Goal: Task Accomplishment & Management: Use online tool/utility

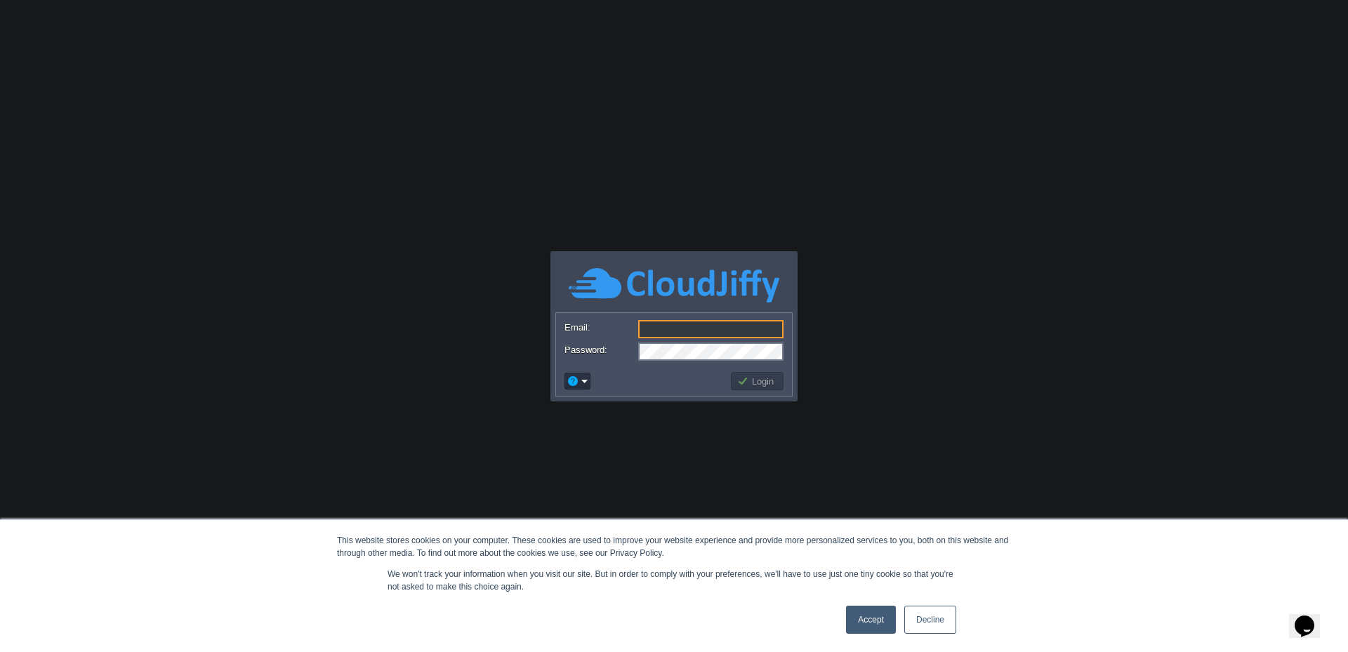
type input "admin@trafficpullz.com"
click at [701, 329] on input "admin@trafficpullz.com" at bounding box center [710, 329] width 145 height 18
click at [770, 383] on button "Login" at bounding box center [757, 381] width 41 height 13
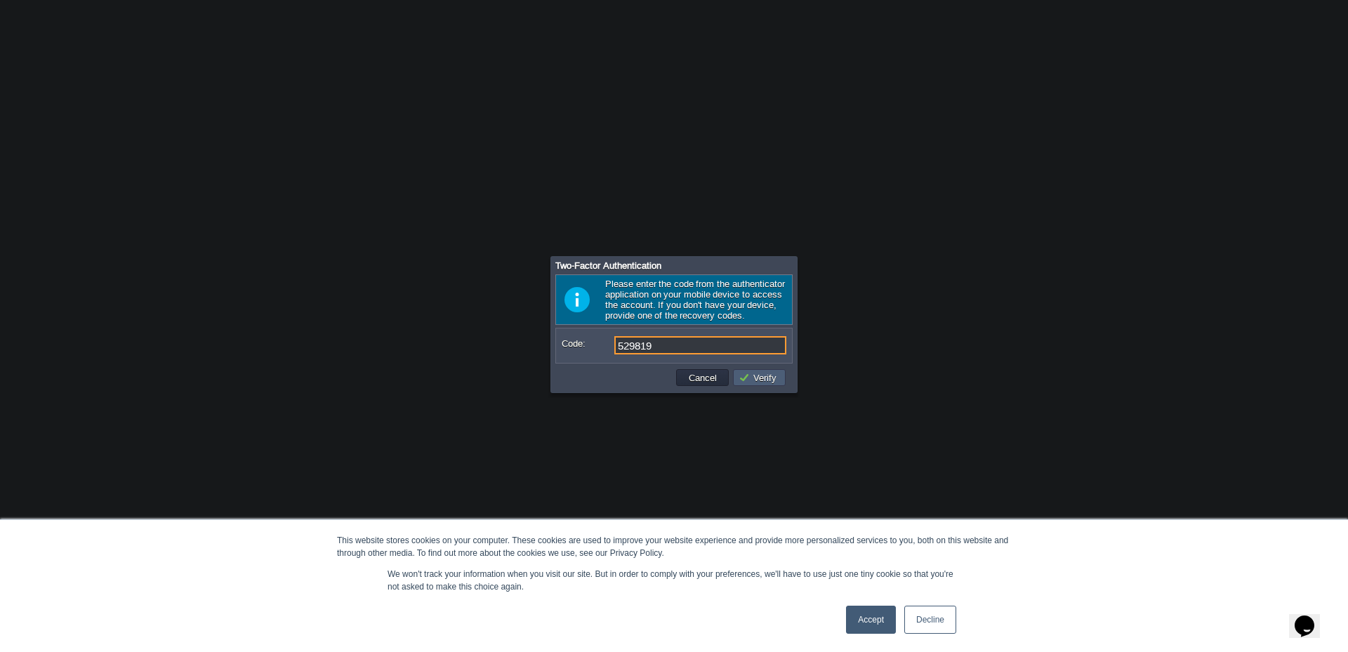
type input "529819"
click at [770, 383] on button "Verify" at bounding box center [760, 378] width 42 height 13
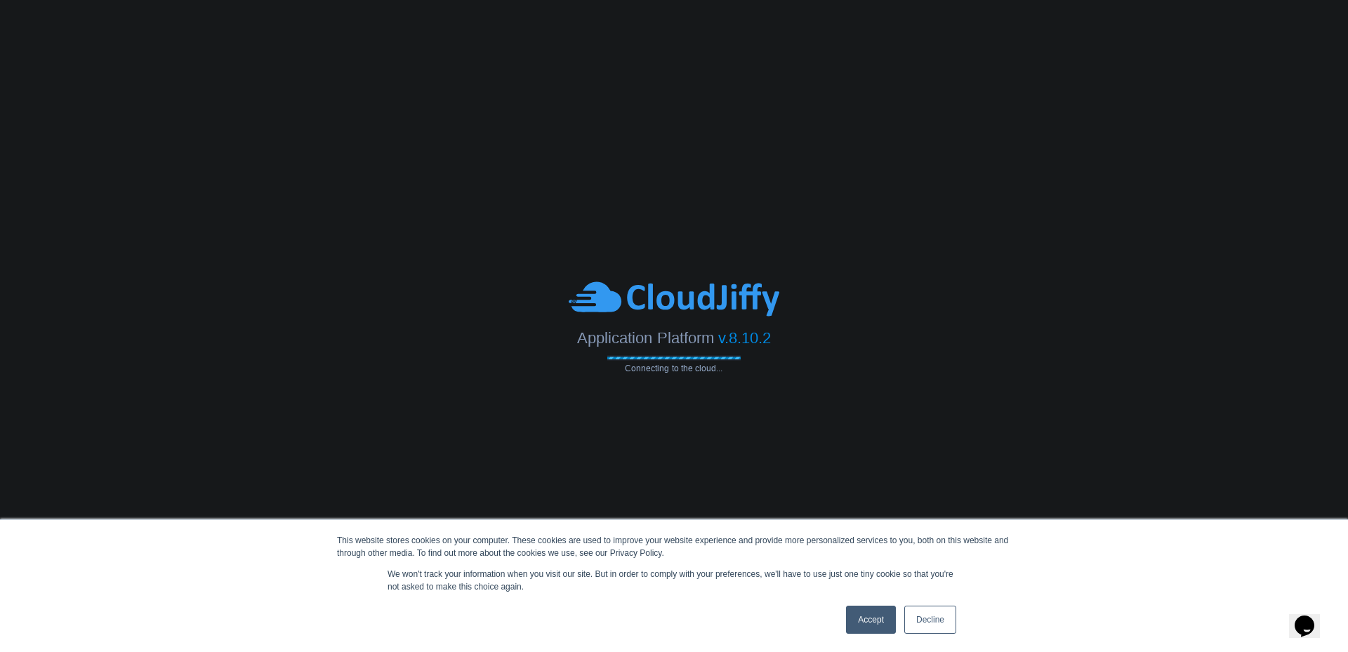
click at [874, 624] on link "Accept" at bounding box center [871, 620] width 50 height 28
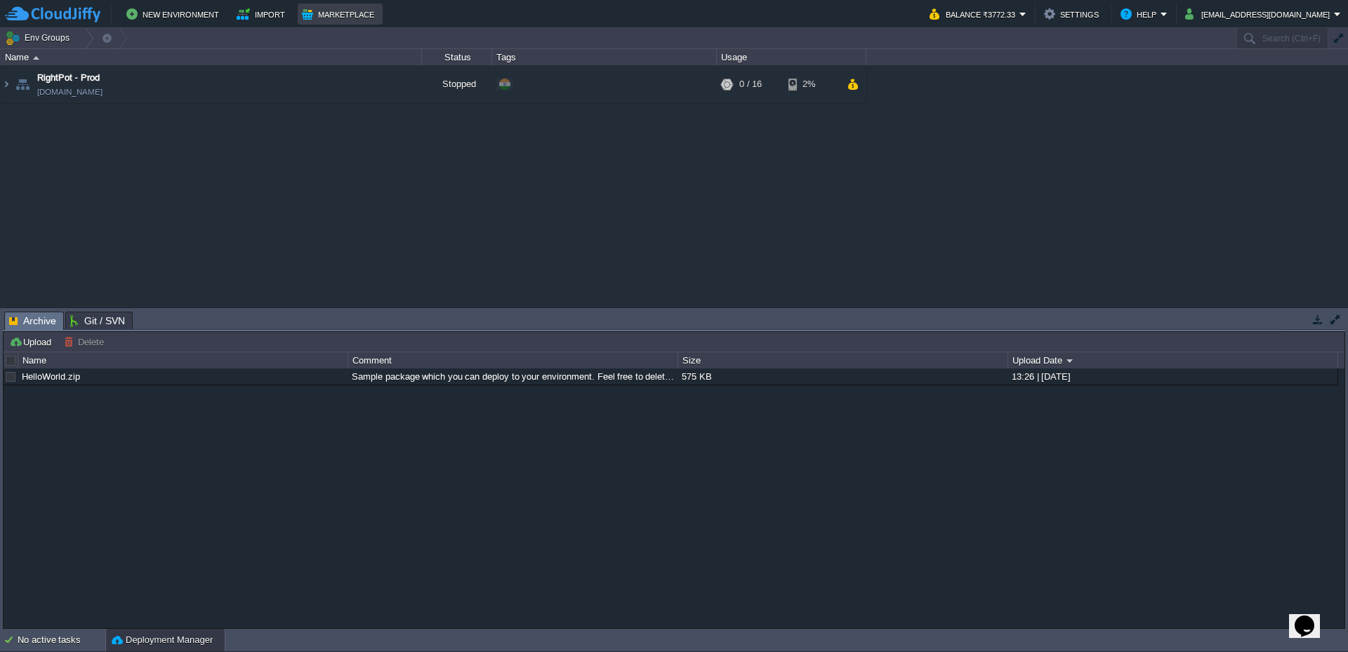
click at [329, 15] on button "Marketplace" at bounding box center [340, 14] width 77 height 17
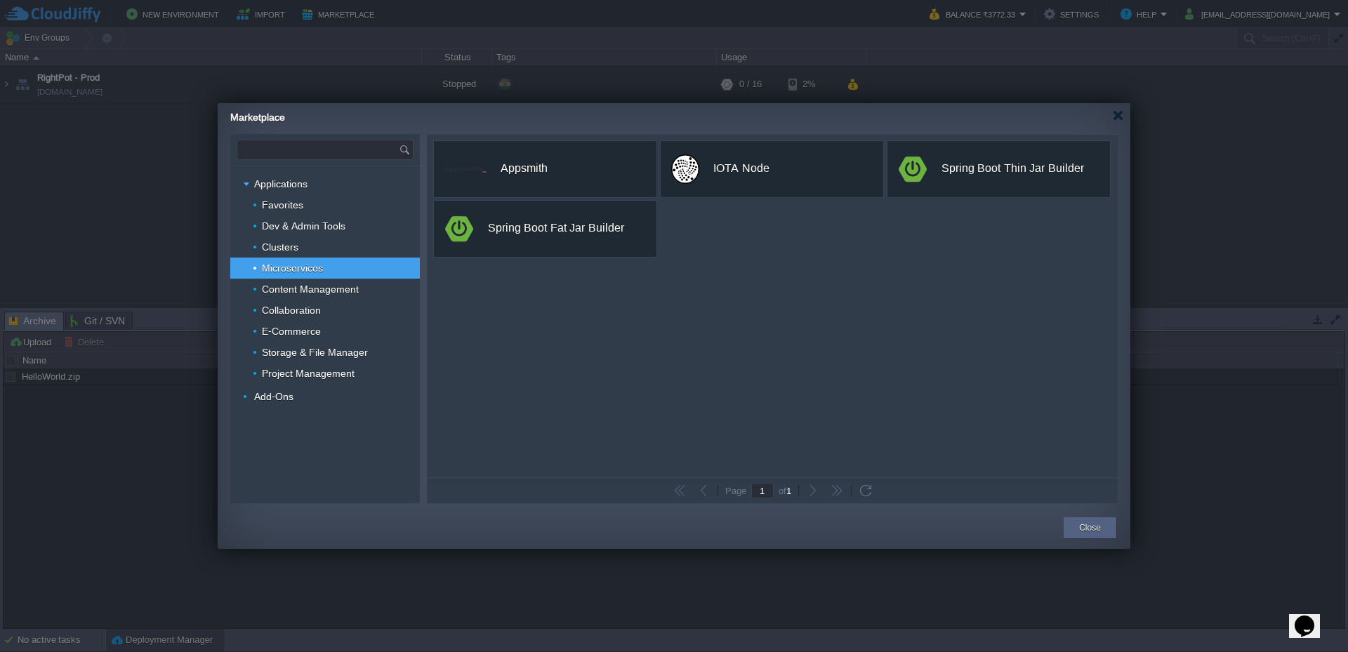
click at [337, 150] on input "text" at bounding box center [318, 149] width 162 height 19
click at [260, 171] on div "Gitblit" at bounding box center [325, 171] width 176 height 18
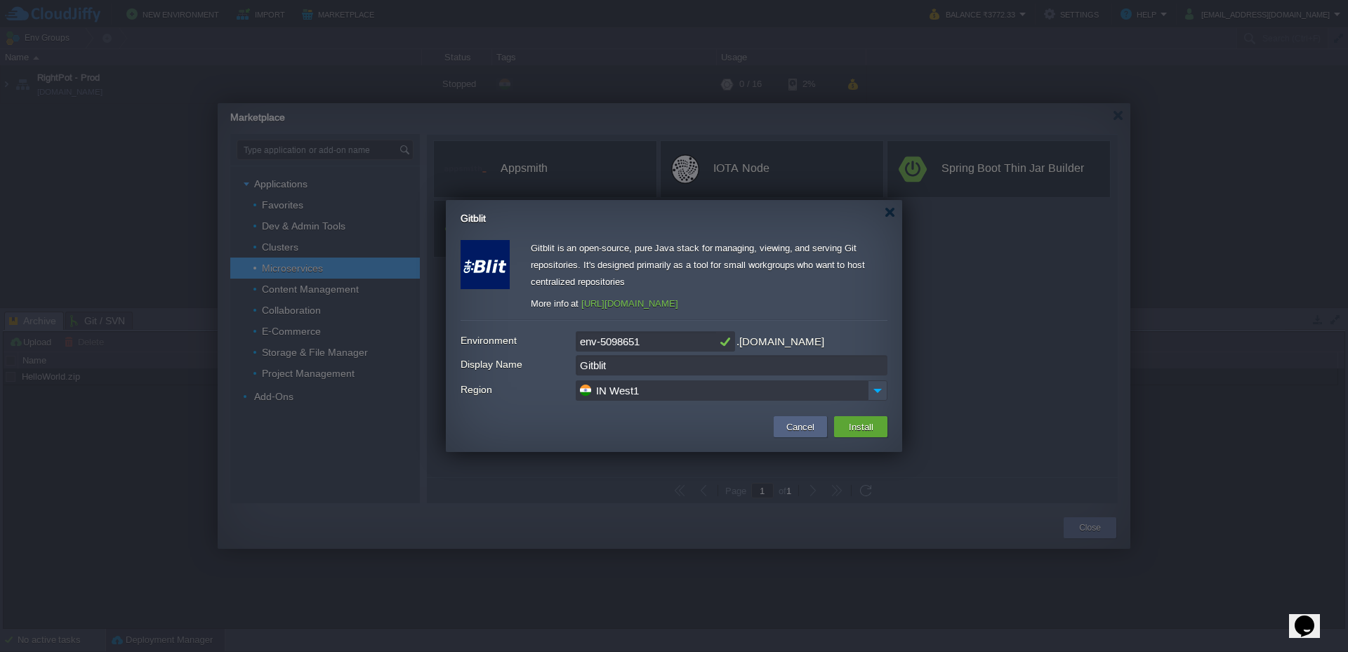
type input "Type application or add-on name"
click at [893, 208] on div at bounding box center [890, 212] width 11 height 11
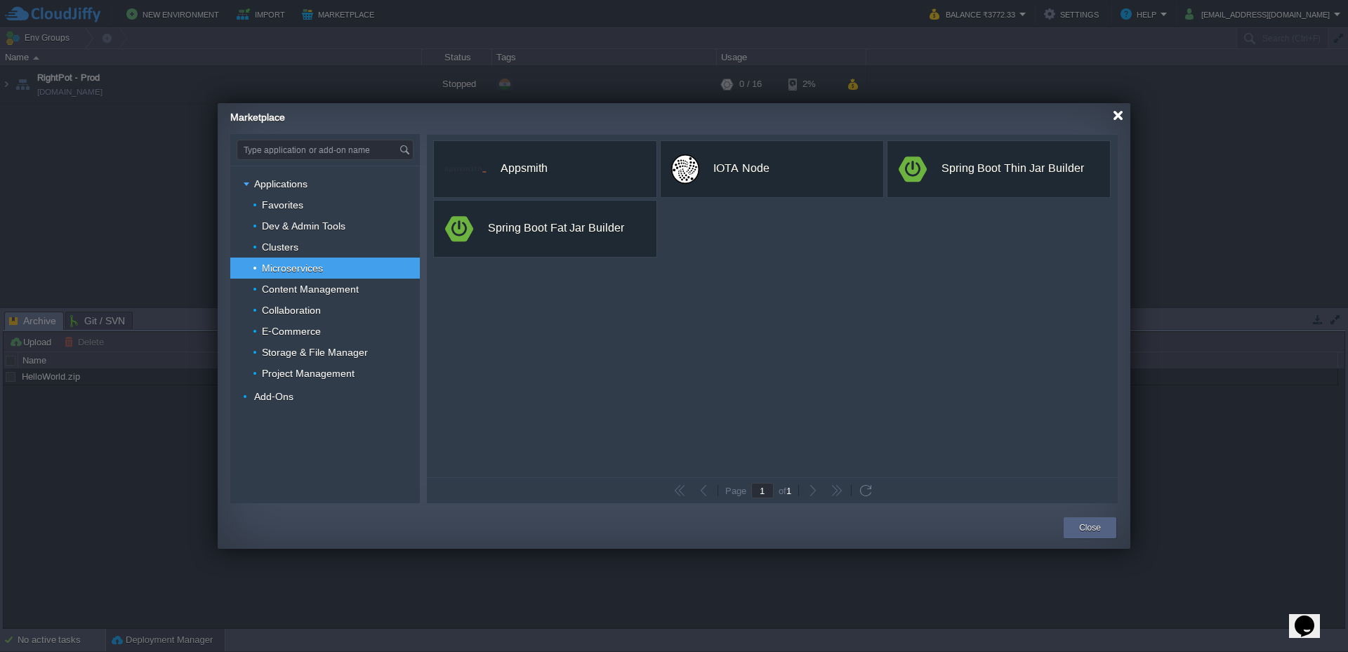
click at [1120, 114] on div at bounding box center [1118, 115] width 11 height 11
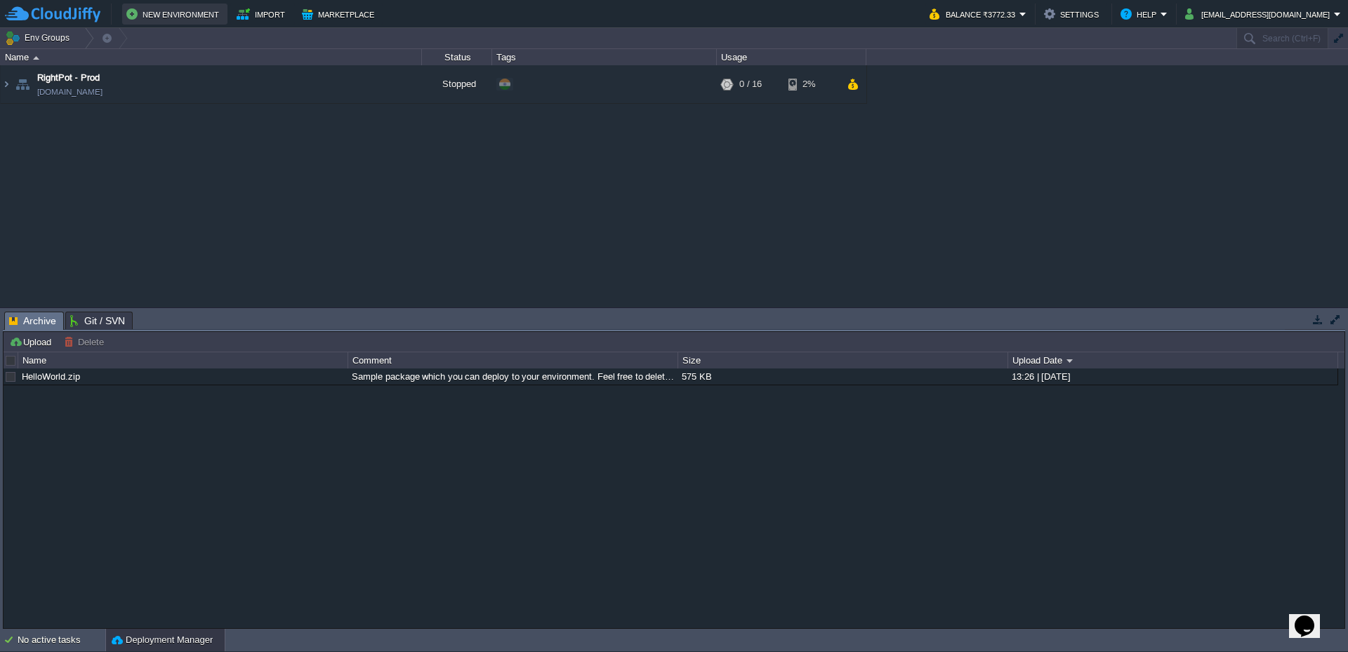
click at [175, 16] on button "New Environment" at bounding box center [174, 14] width 97 height 17
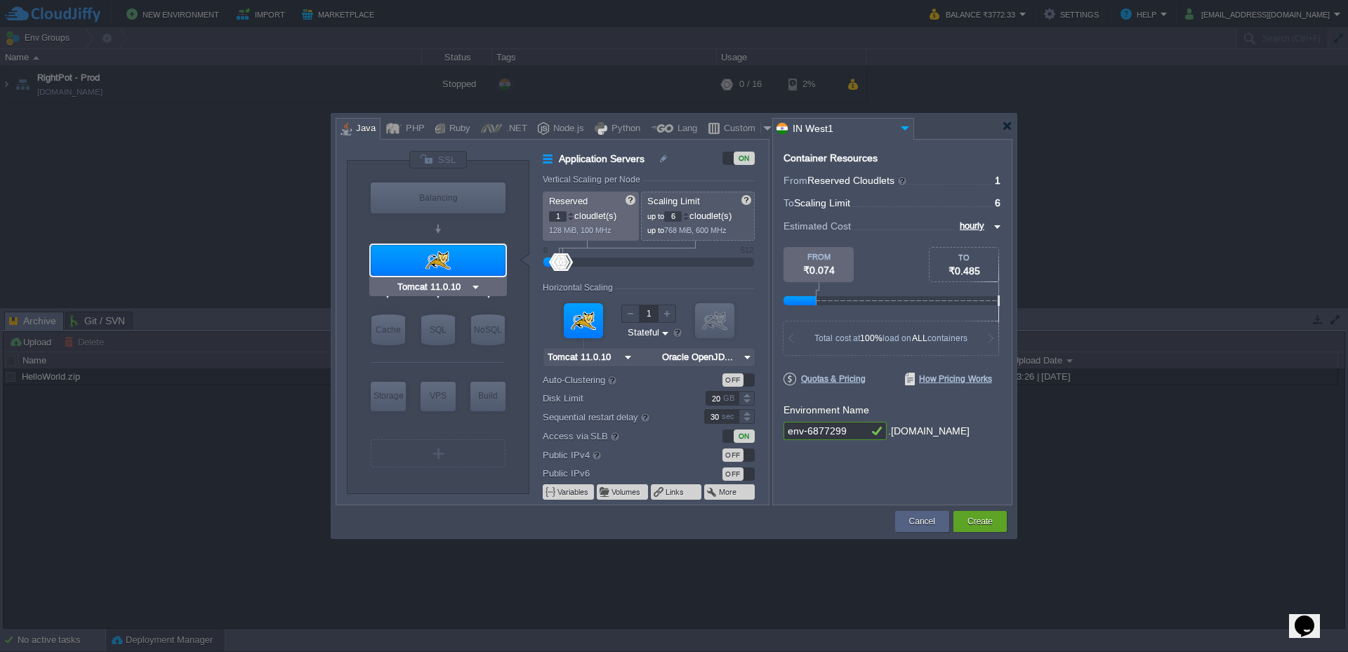
type input "NGINX 1.28.0"
click at [466, 195] on div "Balancing" at bounding box center [438, 198] width 135 height 31
type input "Load Balancer"
type input "4"
type input "NGINX 1.28.0"
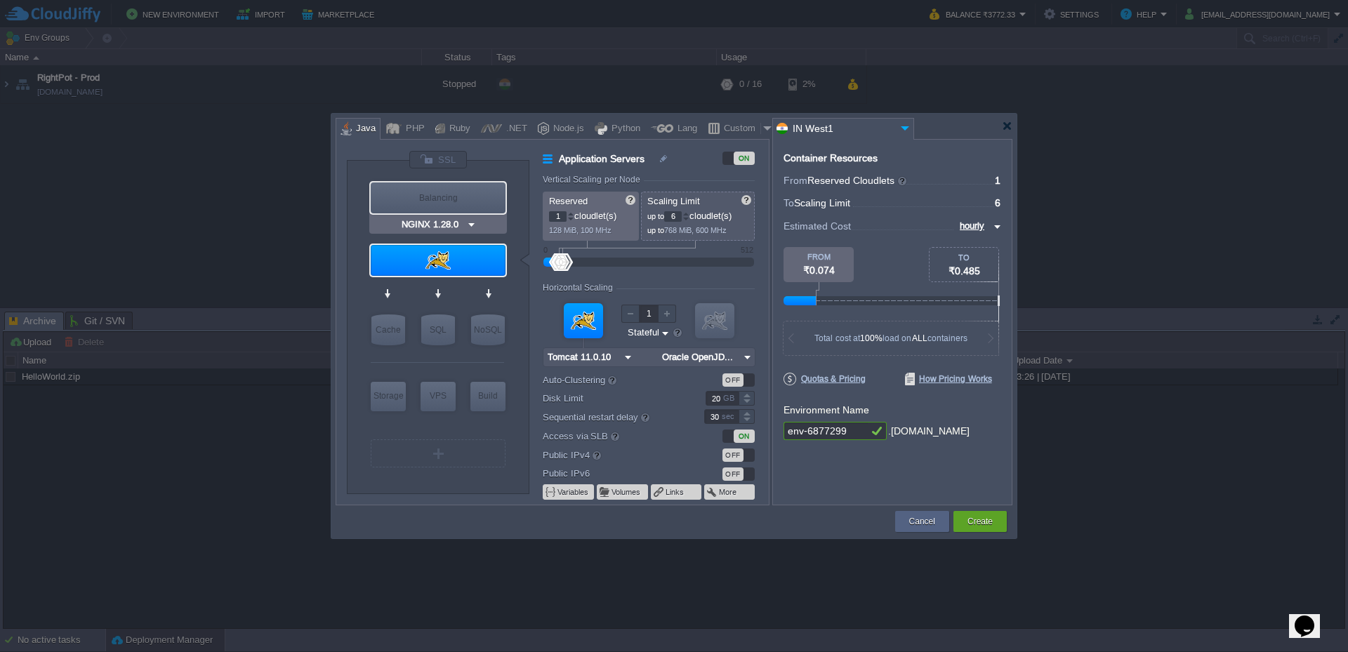
type input "1.28.0-almalin..."
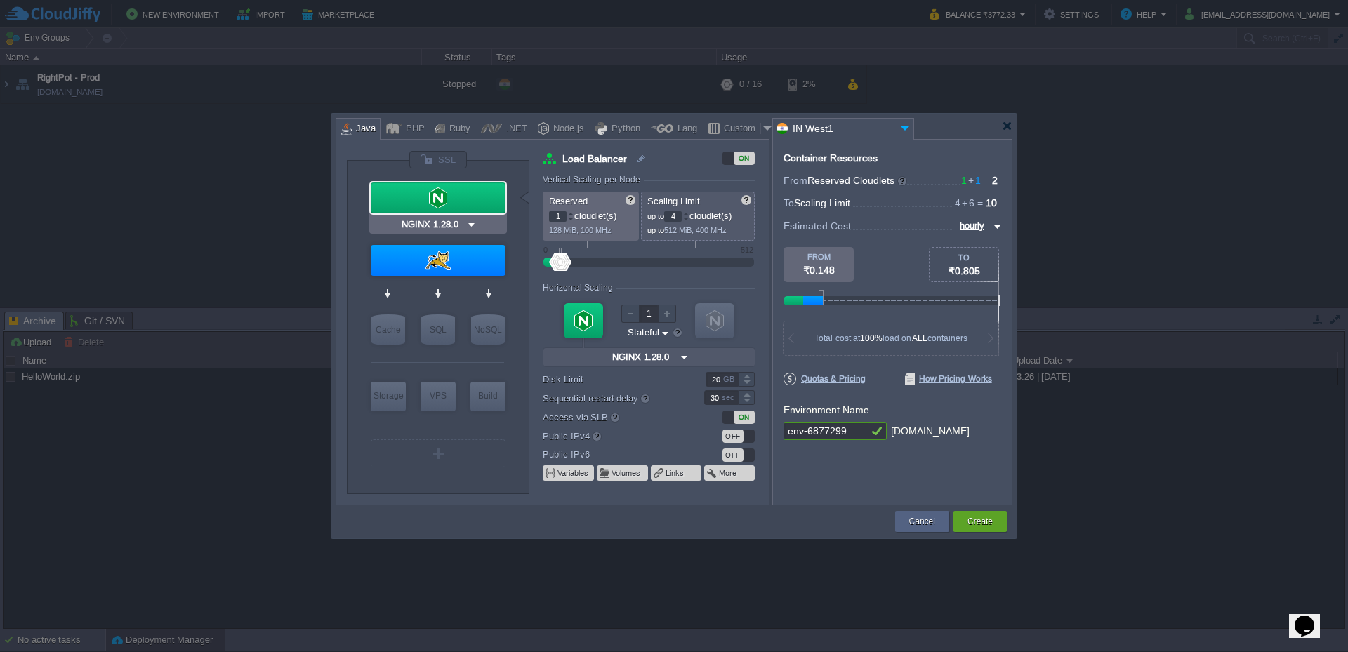
click at [471, 222] on img at bounding box center [471, 225] width 11 height 14
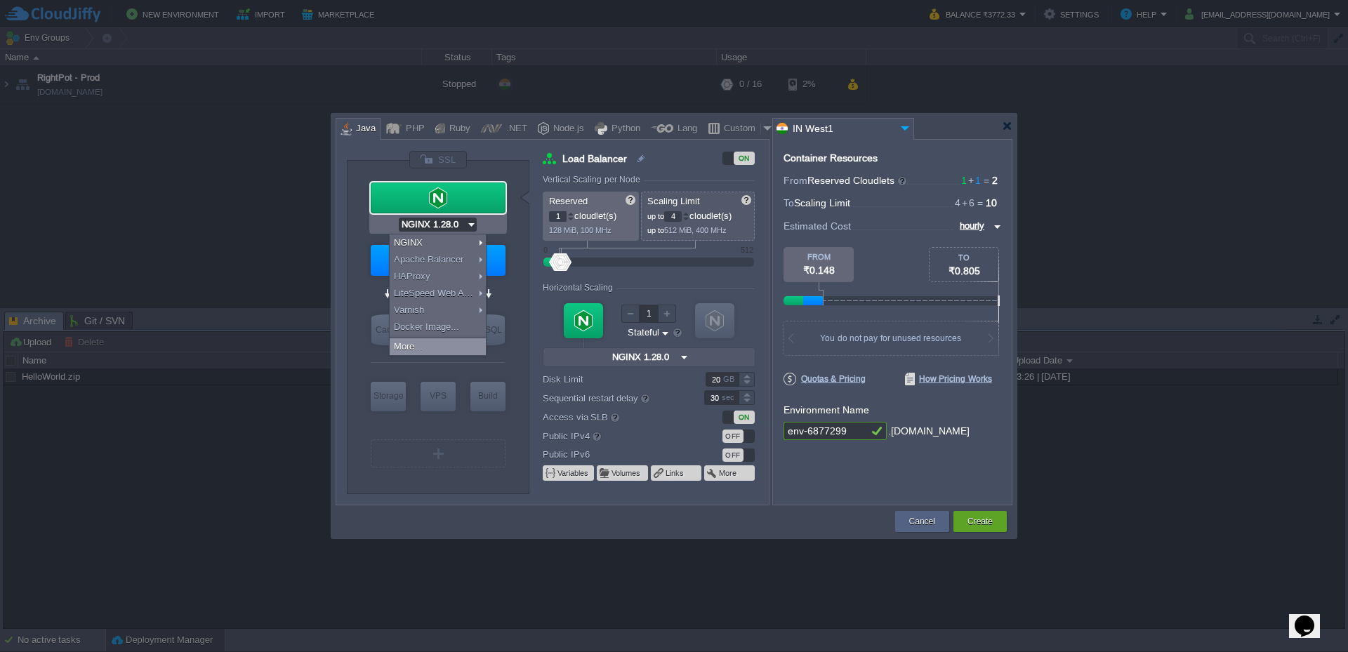
click at [435, 345] on div "More..." at bounding box center [438, 347] width 96 height 17
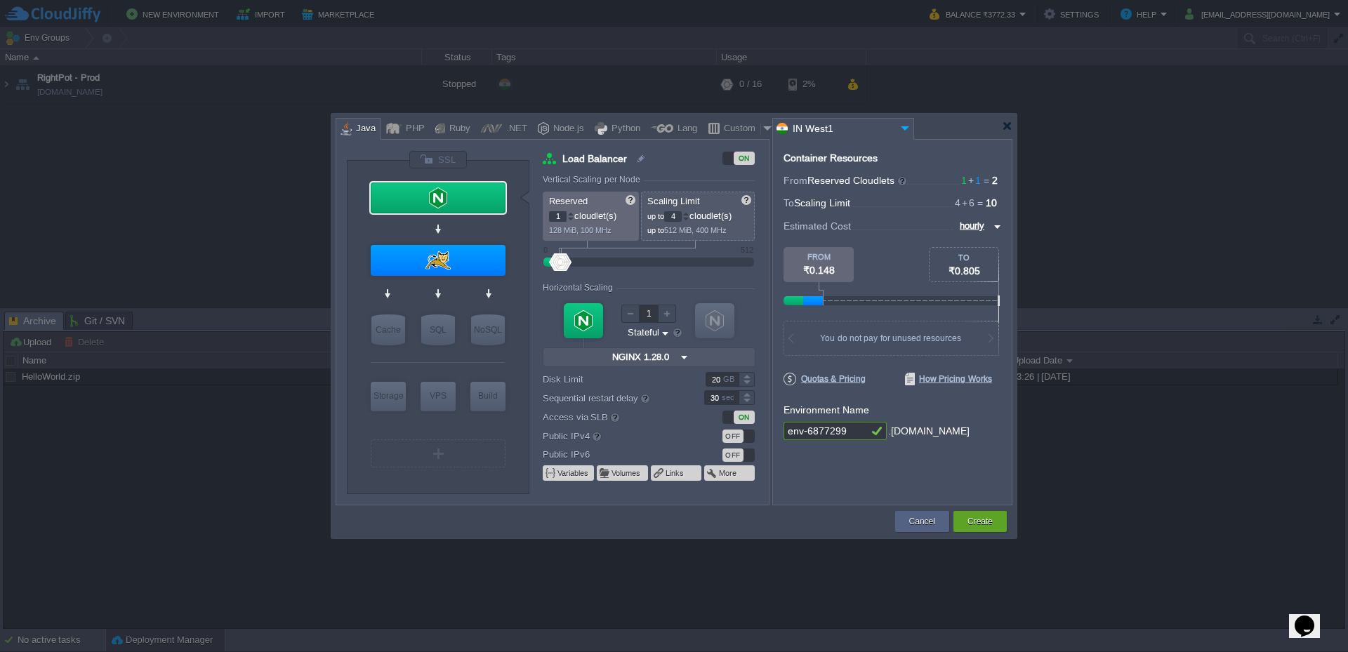
click at [522, 227] on div "VM Balancing VM Application Servers VM Cache VM SQL VM NoSQL VM Storage VM VPS …" at bounding box center [438, 327] width 183 height 333
type input "Tomcat 11.0.10"
click at [455, 272] on div at bounding box center [438, 260] width 135 height 31
type input "Application Servers"
type input "6"
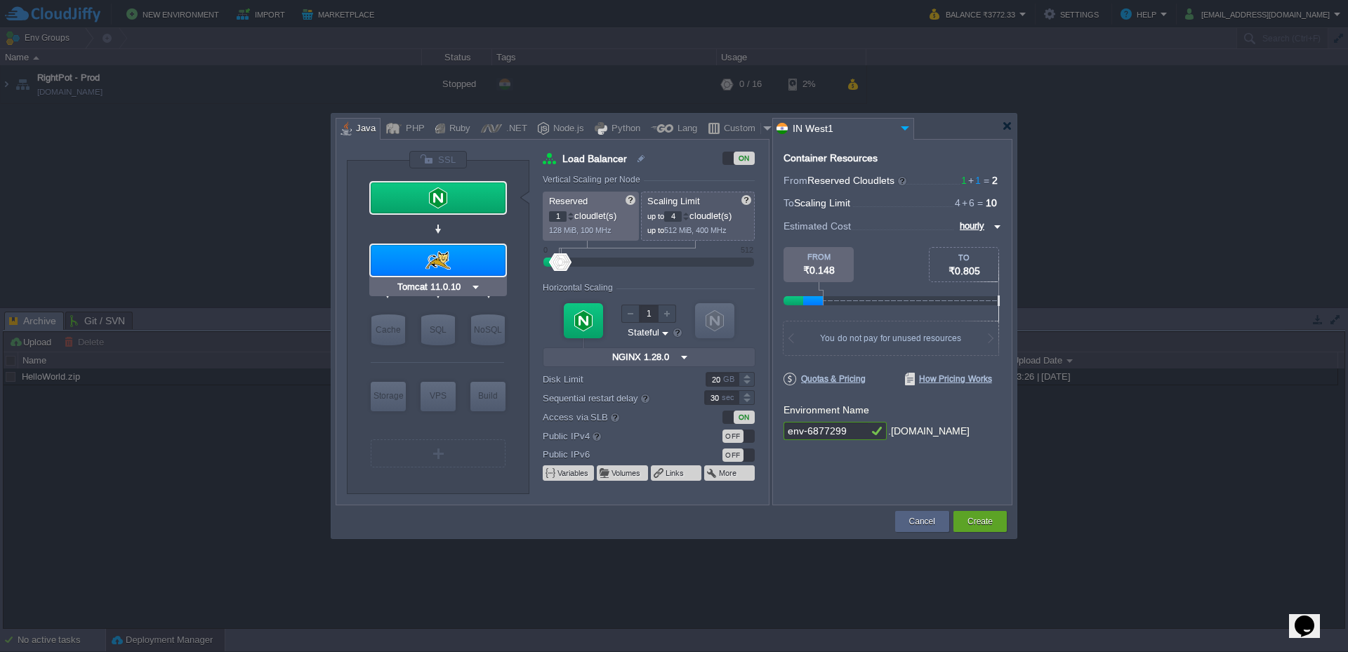
type input "Tomcat 11.0.10"
type input "Oracle OpenJD..."
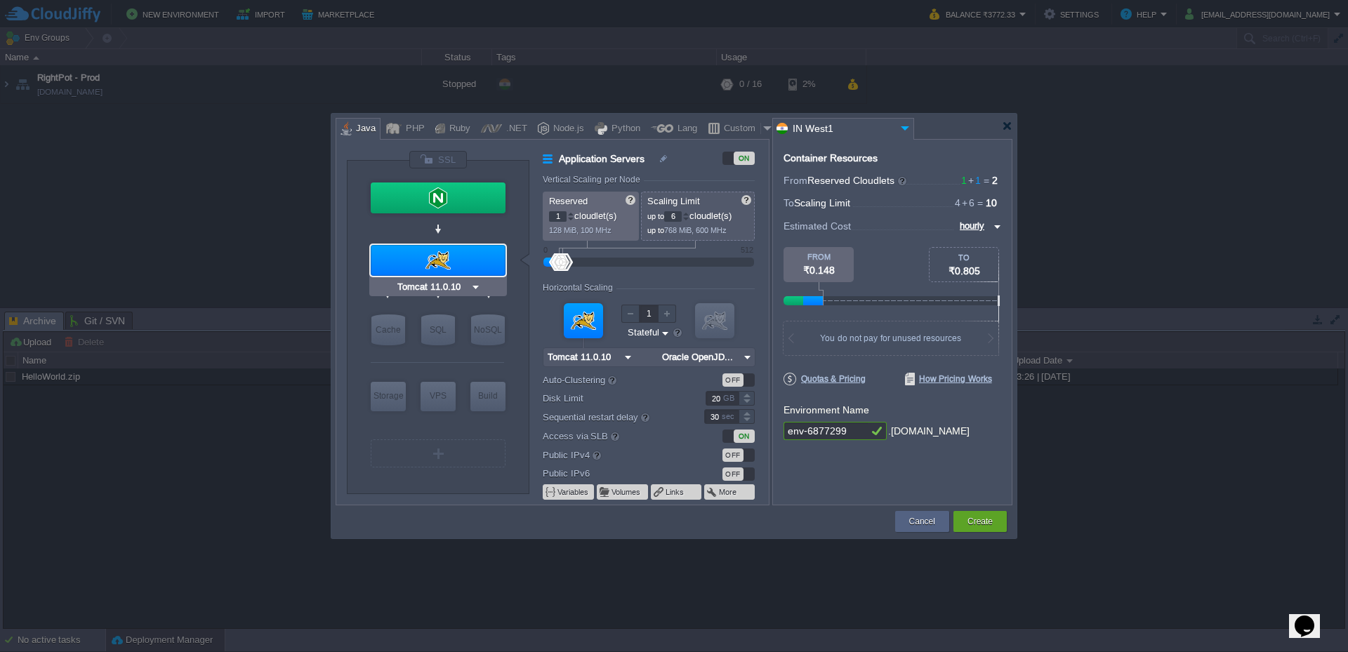
type input "NGINX 1.28.0"
click at [495, 133] on div at bounding box center [491, 128] width 21 height 21
type input "Application Servers"
type input ".NET Core 9.0.301"
type input ".NET 9.0.301"
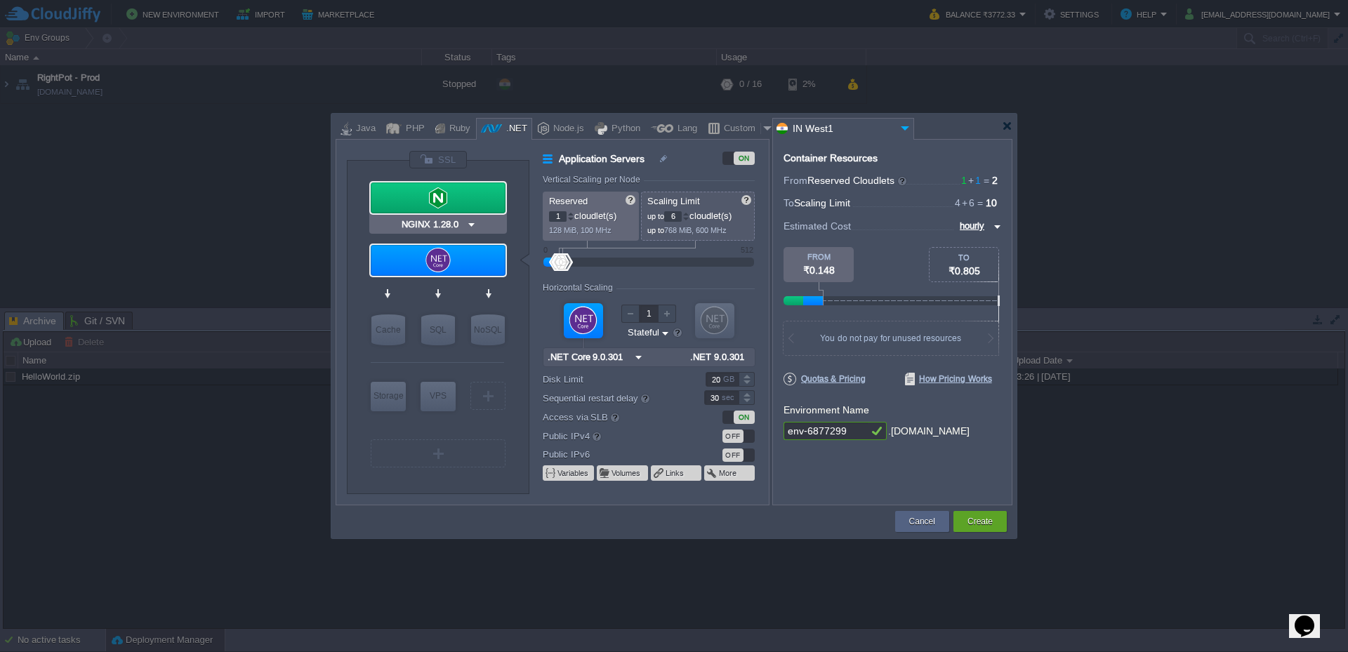
type input ".NET Core 9.0.301"
click at [484, 283] on img at bounding box center [481, 287] width 11 height 14
click at [761, 126] on div at bounding box center [768, 128] width 14 height 21
type input "Application Servers"
type input "16"
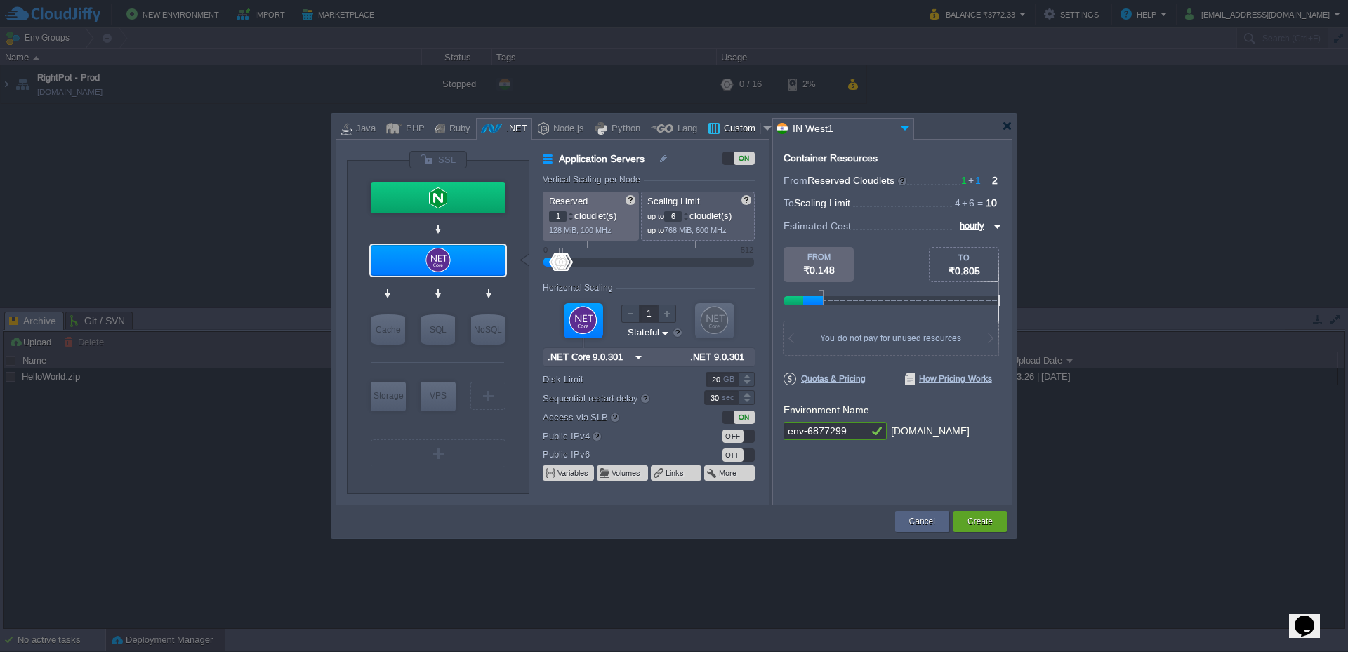
type input "Docker Image"
type input "Stateless"
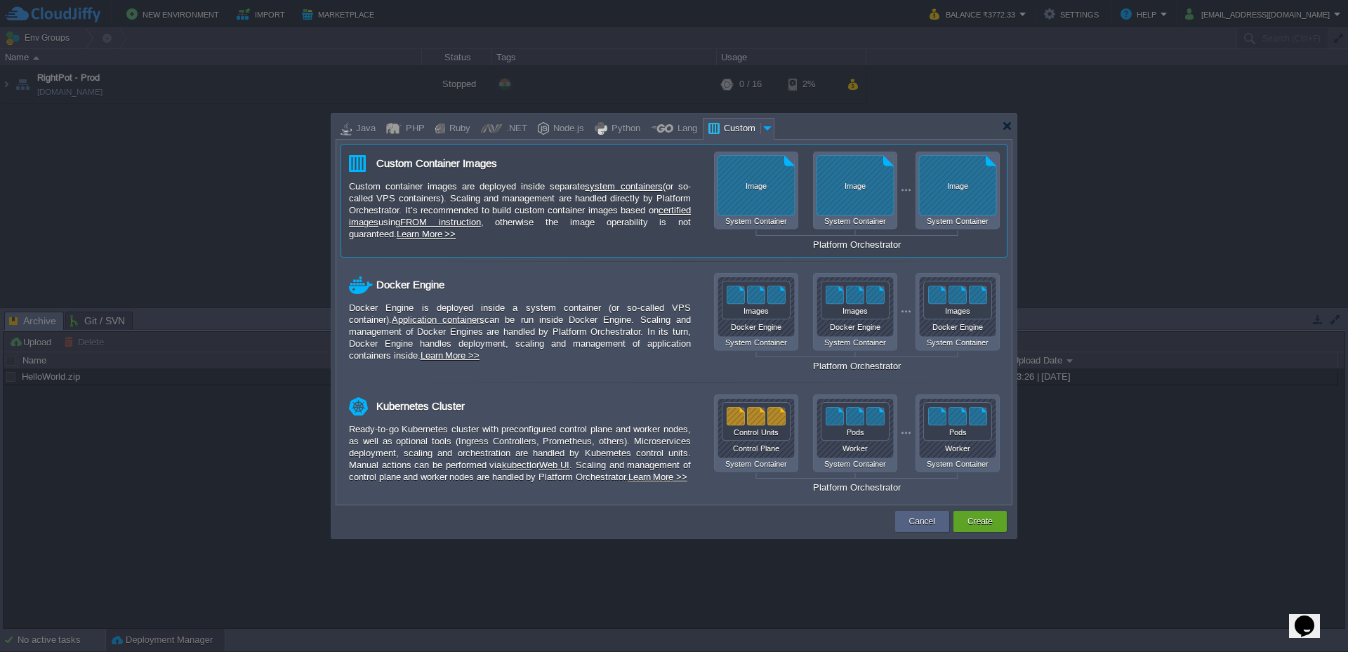
click at [748, 186] on div "Image" at bounding box center [756, 186] width 77 height 8
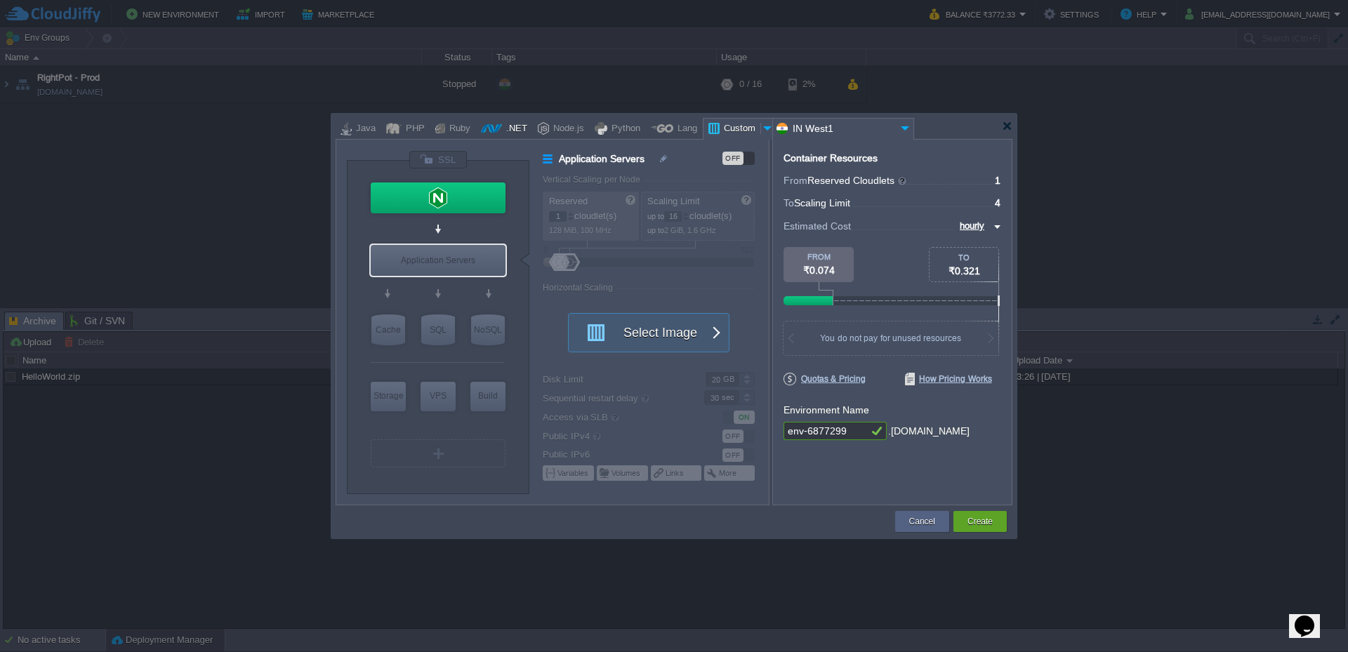
click at [513, 127] on div ".NET" at bounding box center [514, 129] width 25 height 21
type input "Application Servers"
type input "6"
type input ".NET Core 9.0.301"
type input ".NET 9.0.301"
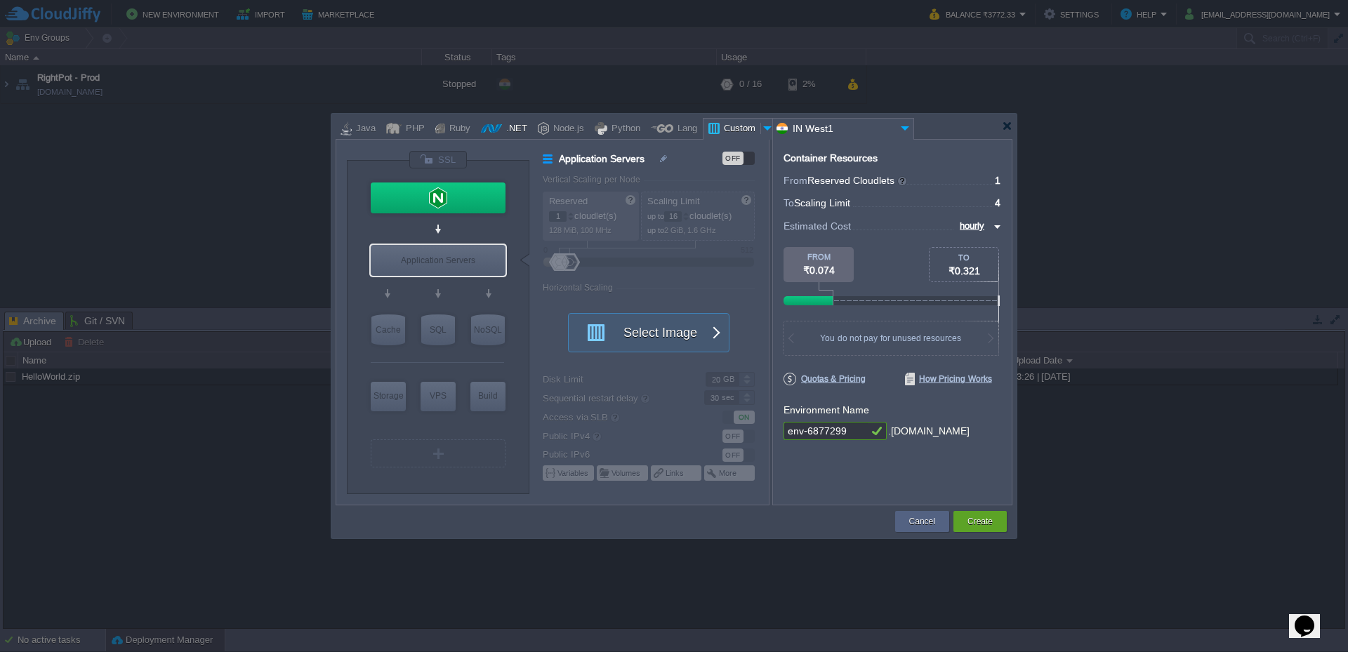
type input "Stateful"
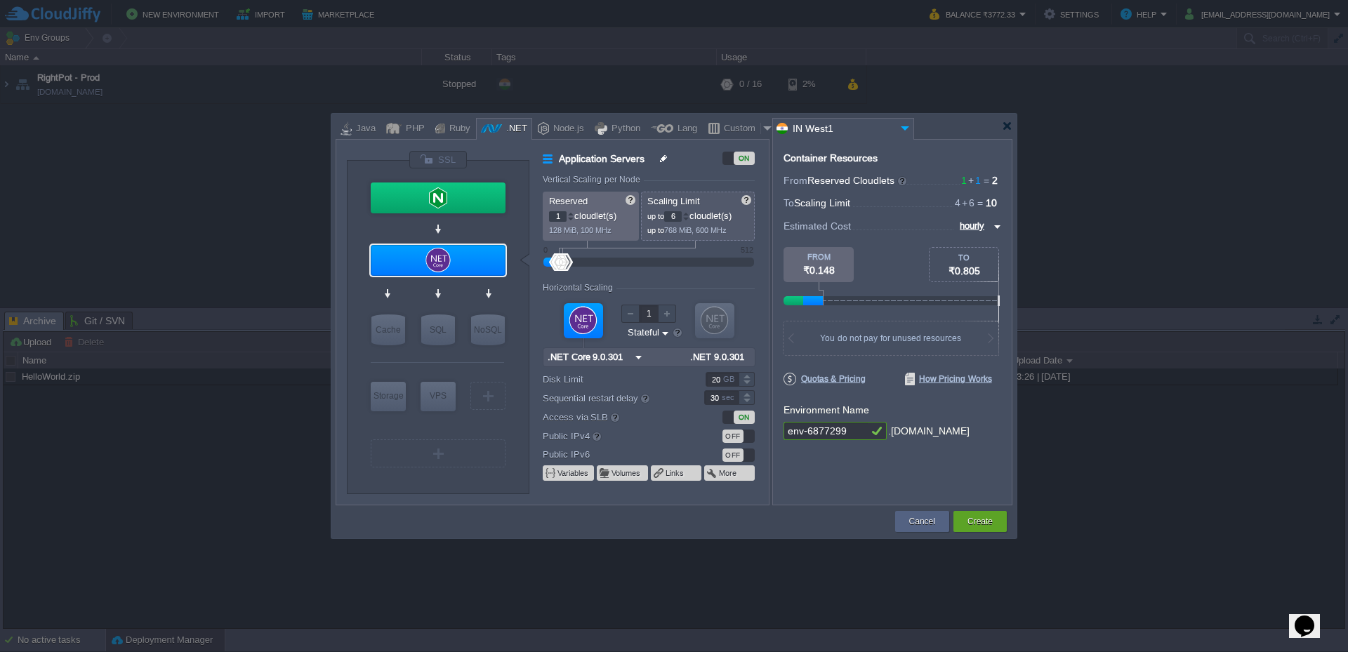
click at [663, 155] on img at bounding box center [665, 158] width 13 height 17
type input "Application Servers"
click at [663, 176] on div "Vertical Scaling per Node" at bounding box center [649, 181] width 212 height 12
click at [459, 251] on div at bounding box center [438, 260] width 135 height 31
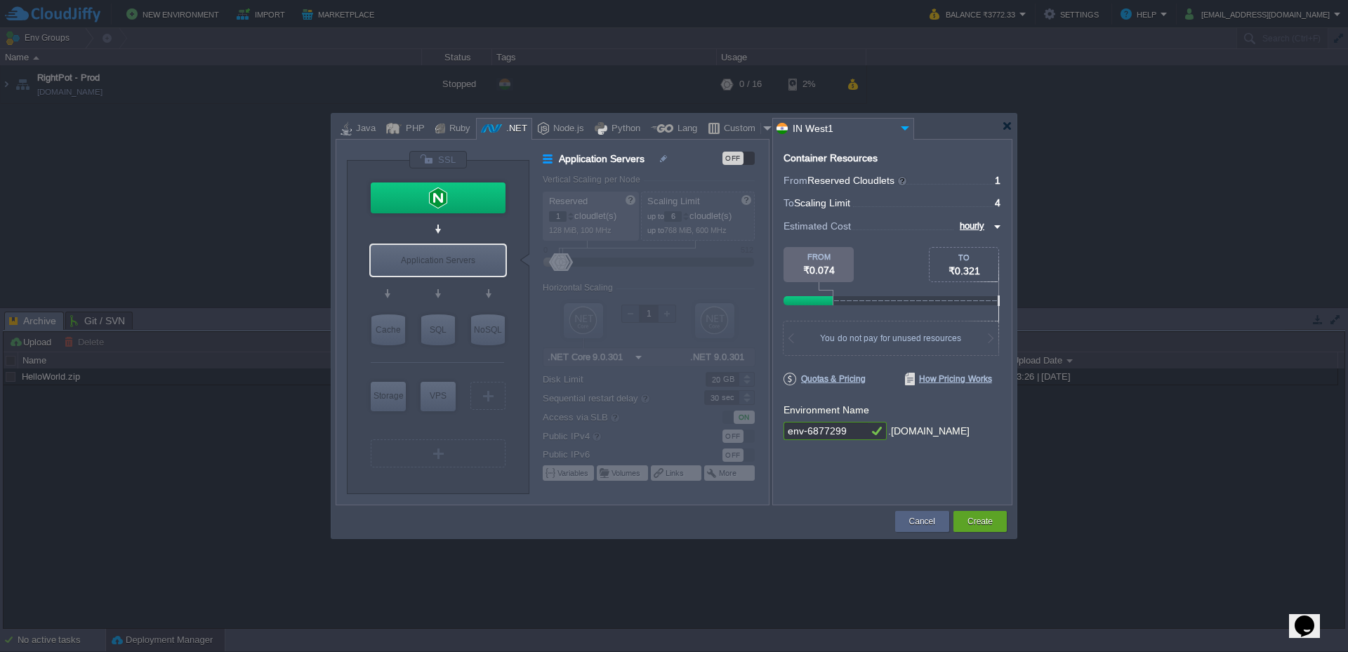
click at [514, 299] on div "VM Balancing VM Application Servers VM Cache VM SQL VM NoSQL VM Storage VM VPS …" at bounding box center [438, 327] width 183 height 333
type input ".NET Core 9.0.301"
click at [483, 284] on img at bounding box center [481, 287] width 11 height 14
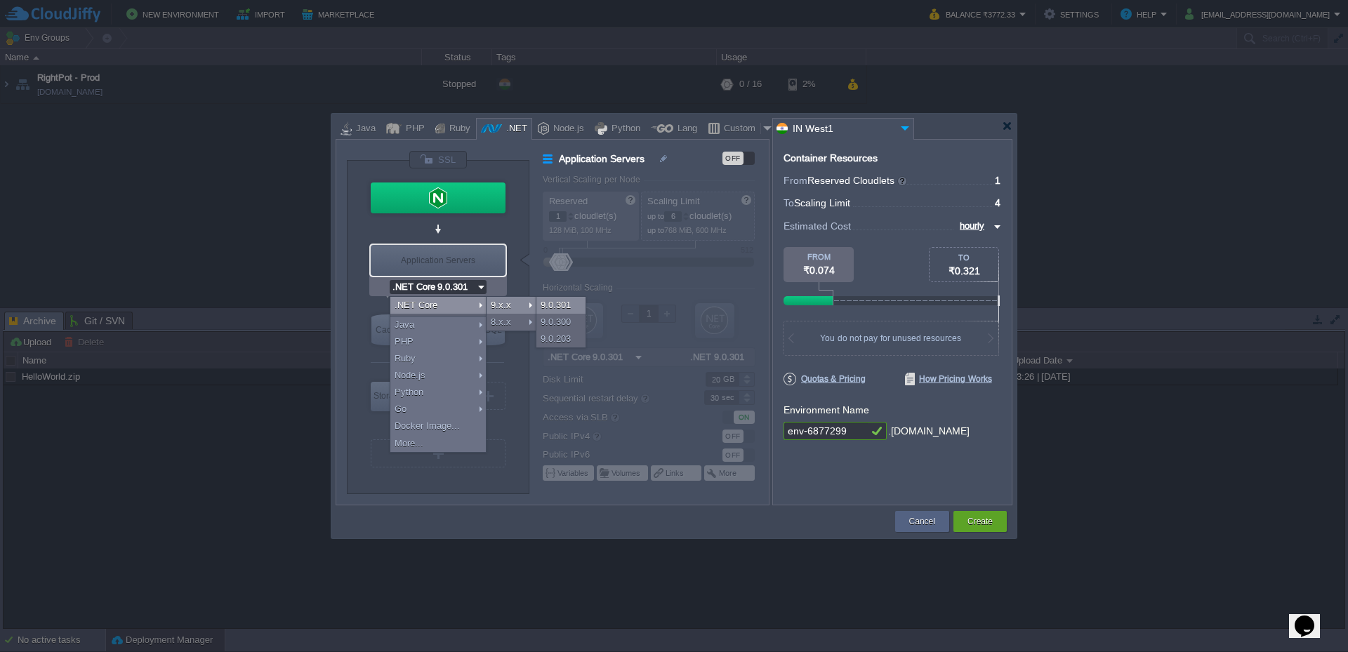
click at [553, 305] on div "9.0.301" at bounding box center [561, 305] width 49 height 17
type input ".NET 9.0.301"
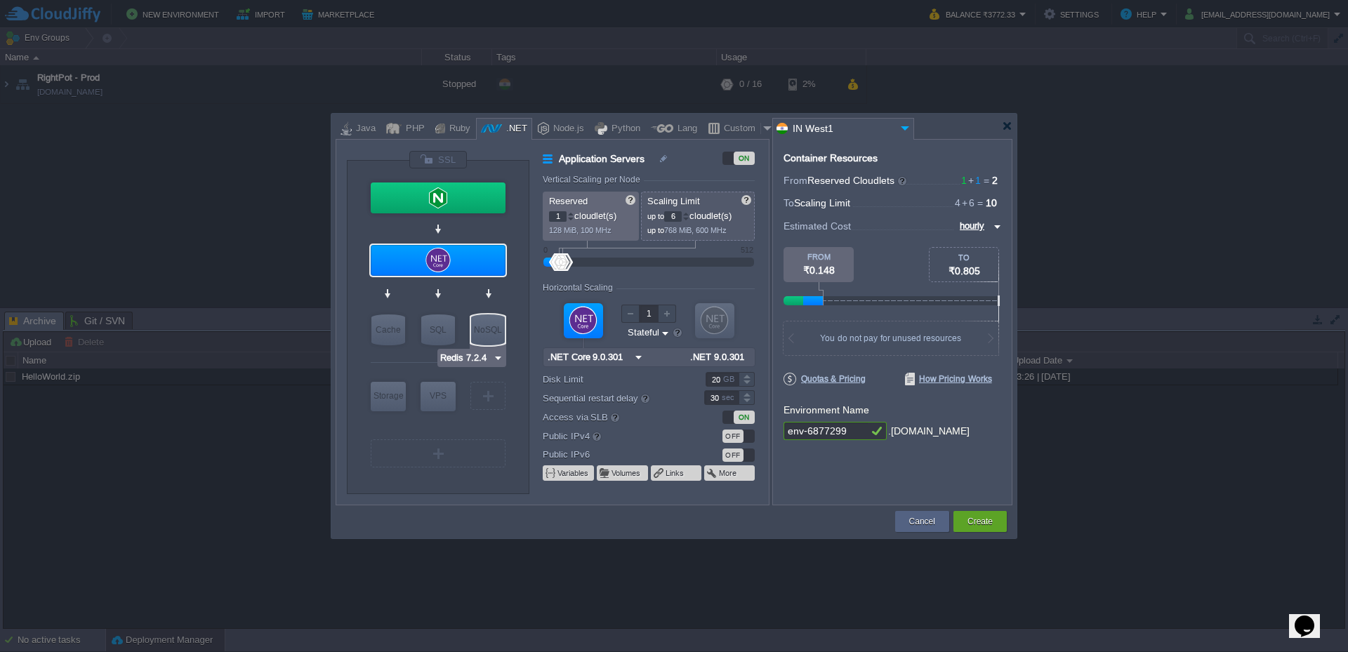
type input "Memcached 1.6.39"
click at [395, 320] on div "Cache" at bounding box center [389, 330] width 34 height 31
type input "Cache"
type input "4"
type input "Memcached 1.6.39"
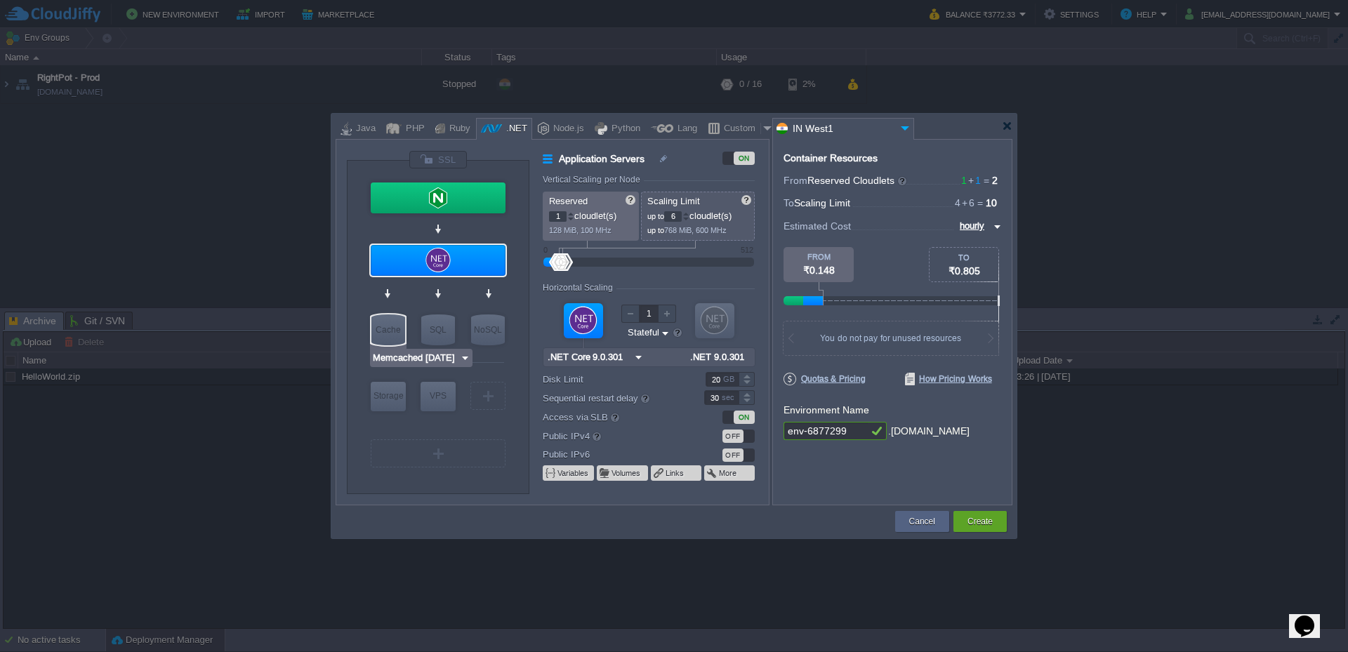
type input "1.6.39-almalinux-9"
type input "Stateless"
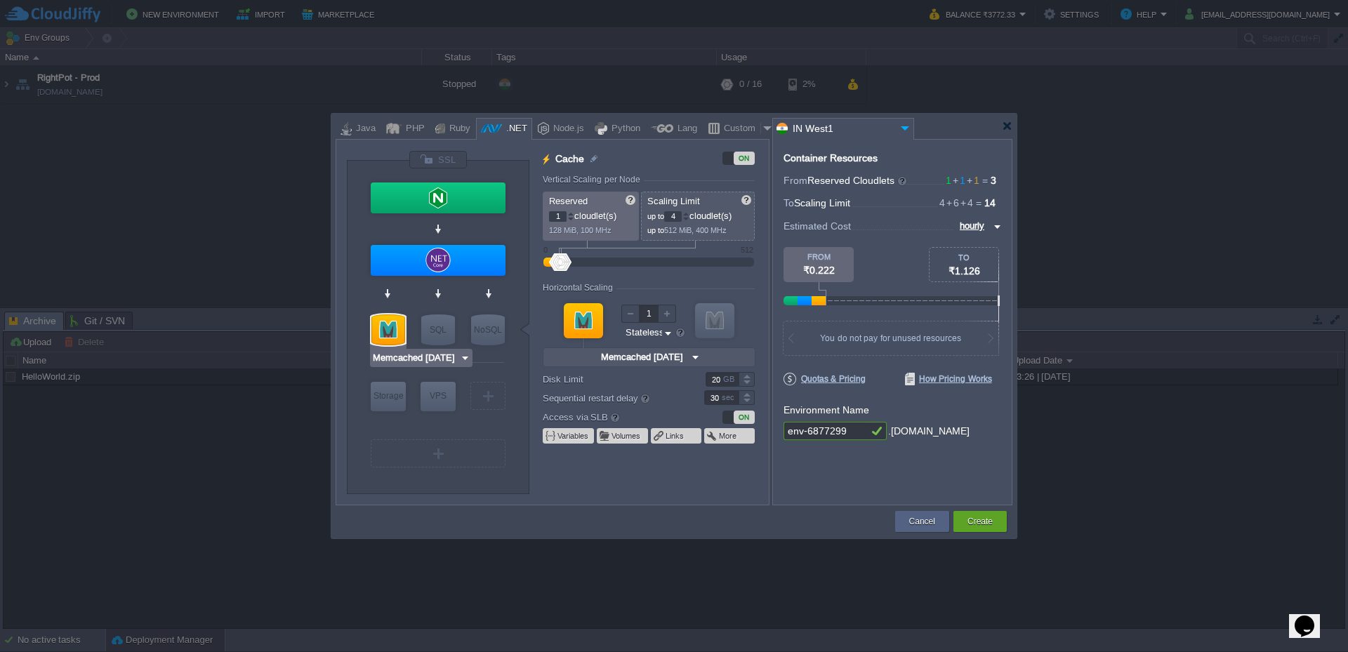
type input "MariaDB 12.0.2"
click at [449, 327] on div "SQL" at bounding box center [438, 330] width 34 height 31
type input "SQL Databases"
type input "4"
type input "6"
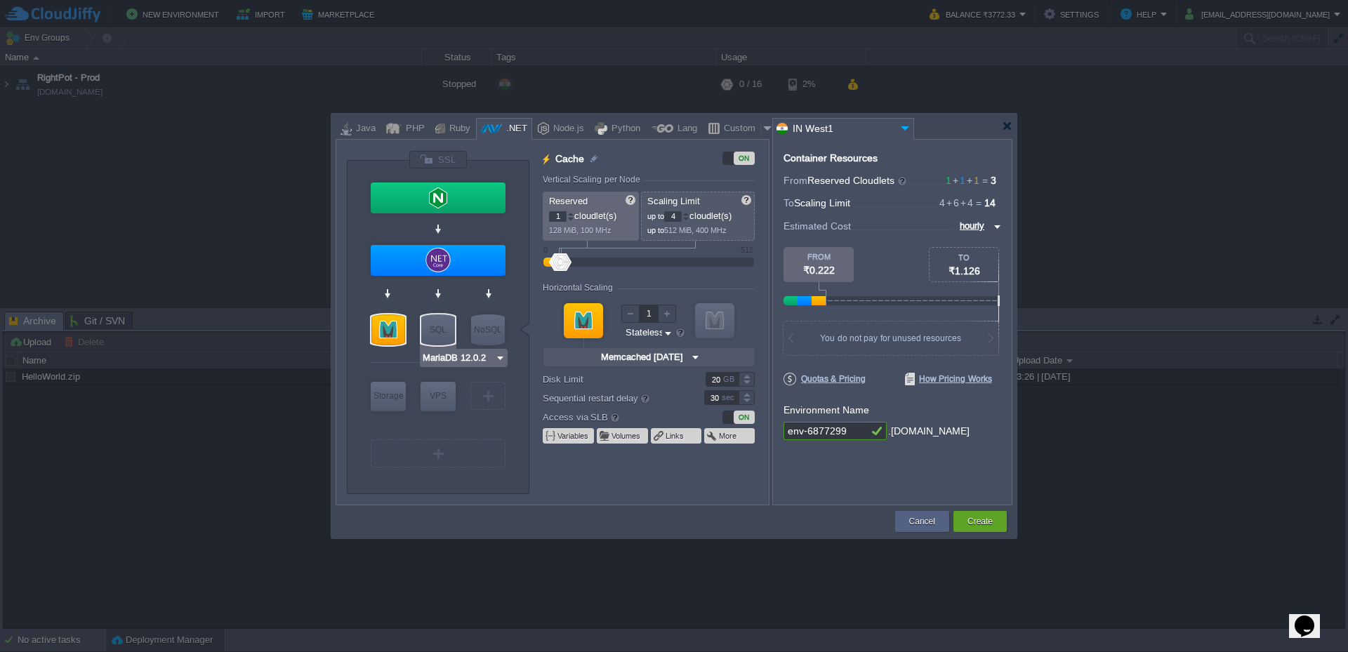
type input "MariaDB 12.0.2"
type input "12.0.2-almalinux-9"
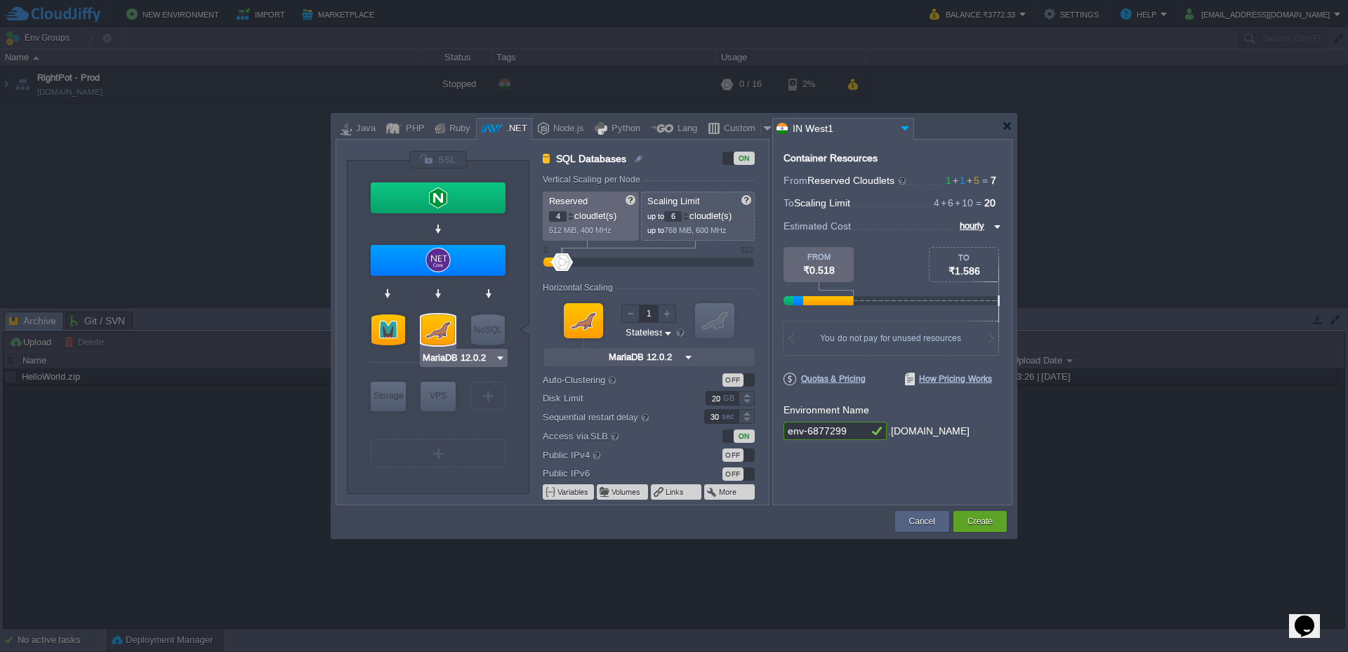
click at [500, 360] on img at bounding box center [500, 358] width 11 height 14
click at [453, 462] on div "More..." at bounding box center [464, 463] width 82 height 17
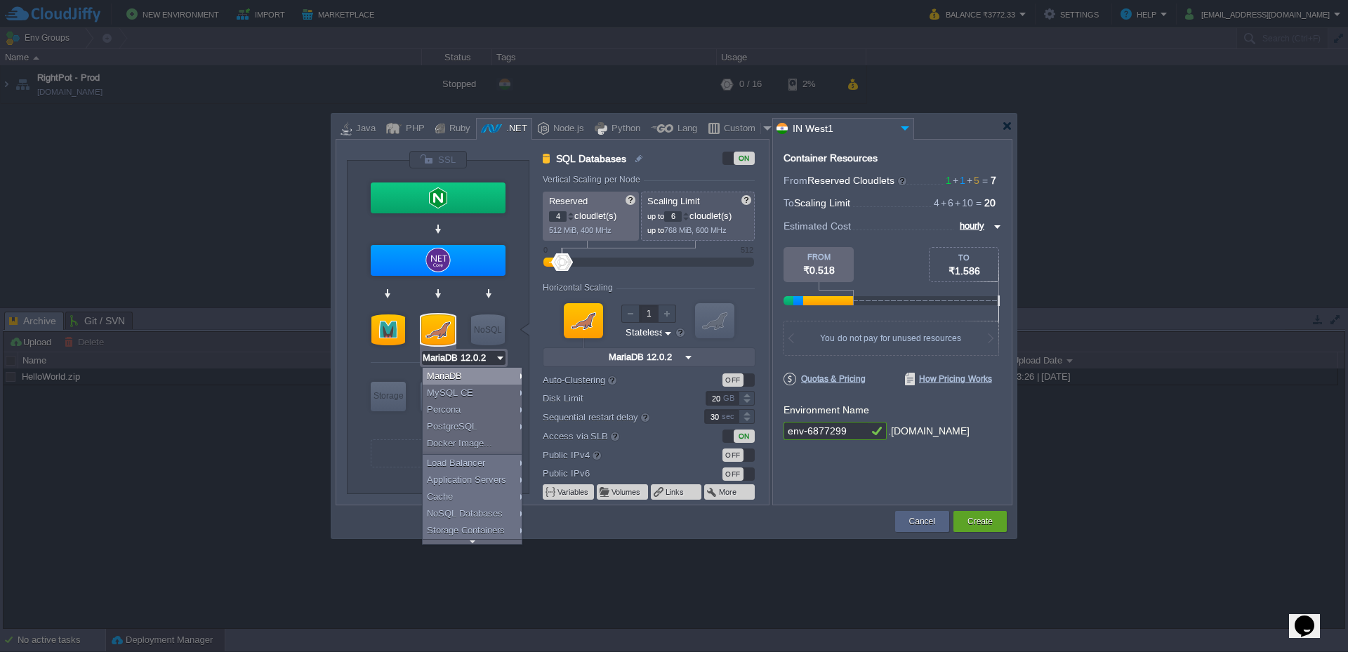
click at [523, 287] on div "VM Balancing VM Application Servers VM Cache VM SQL VM NoSQL VM Storage VM VPS …" at bounding box center [438, 327] width 183 height 333
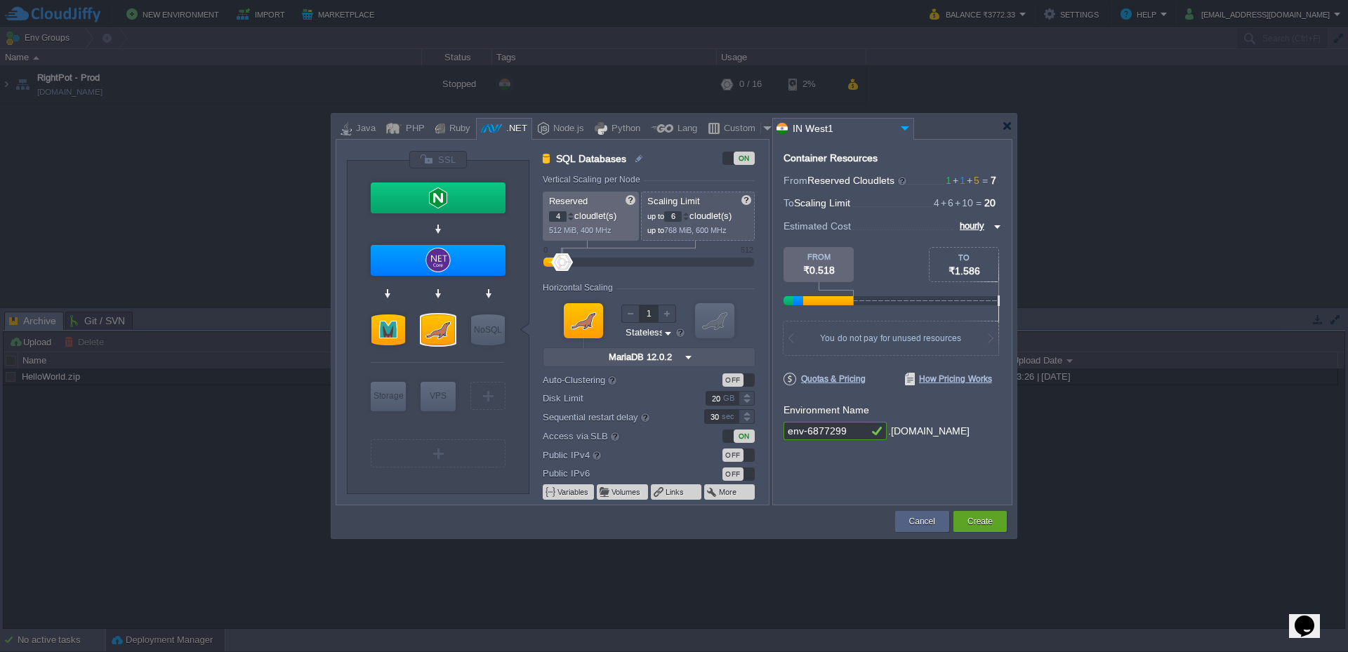
type input ".NET Core 9.0.301"
click at [926, 514] on div "Cancel" at bounding box center [922, 521] width 33 height 21
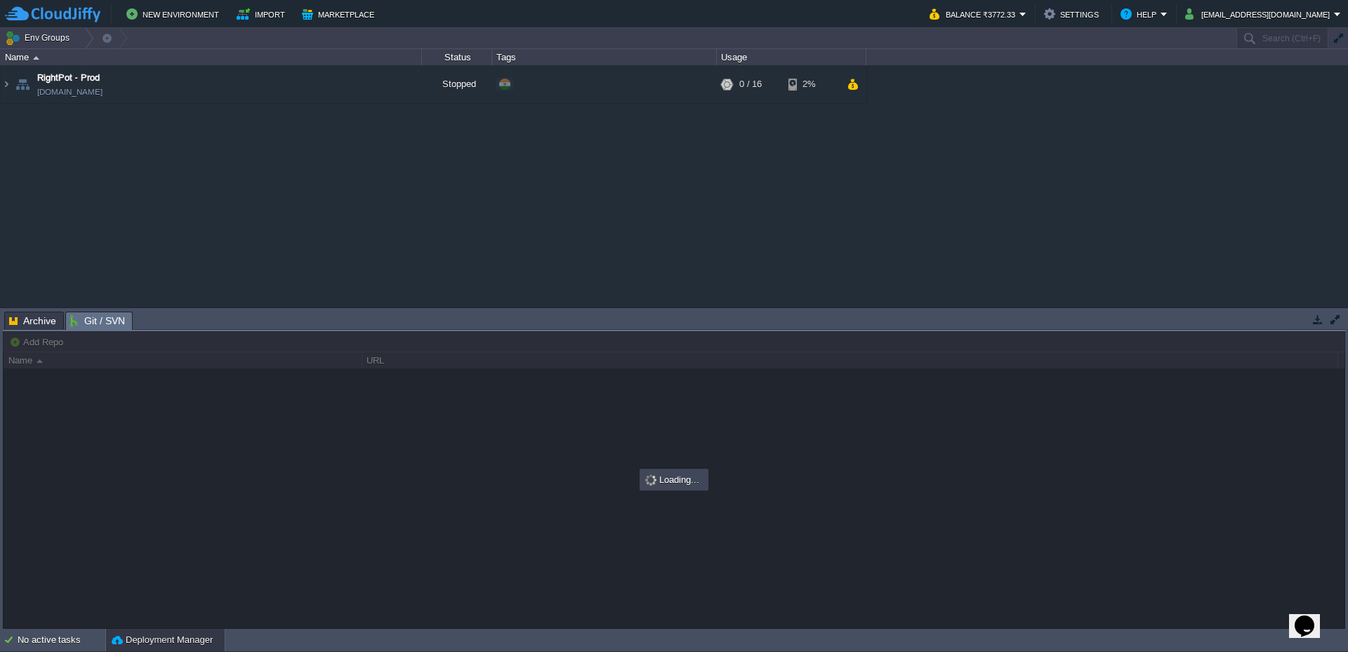
click at [88, 325] on span "Git / SVN" at bounding box center [97, 322] width 55 height 18
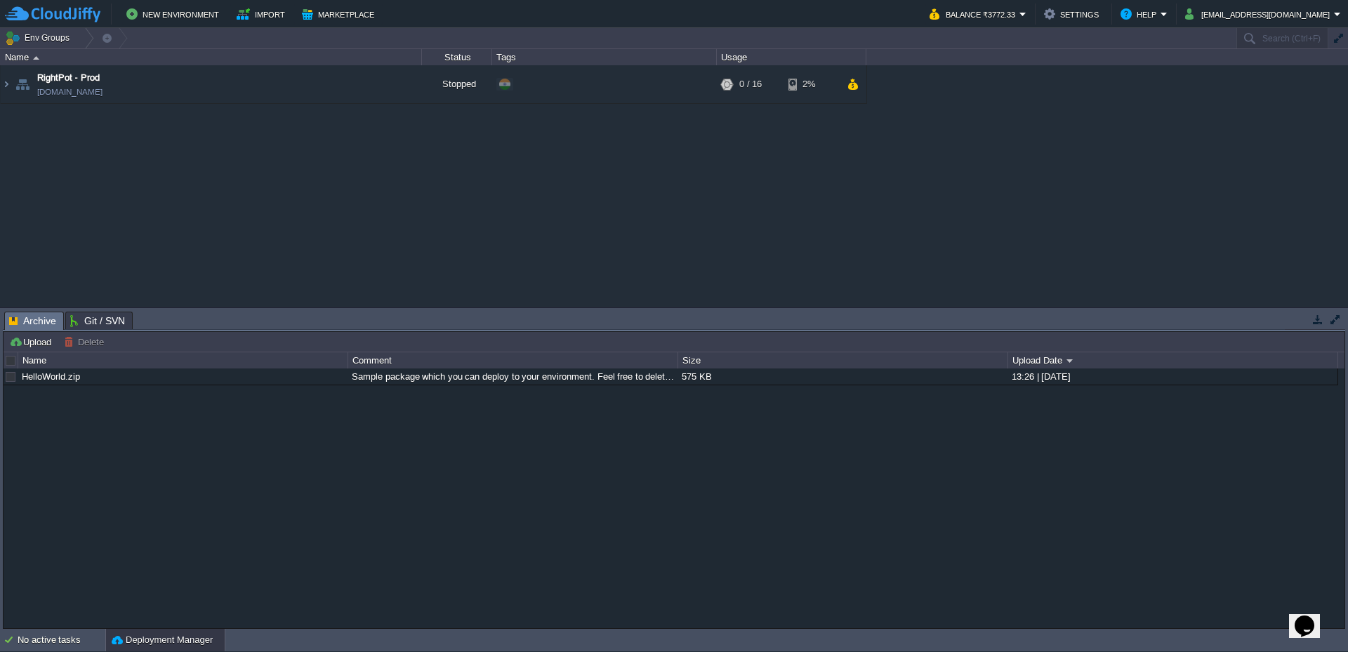
click at [31, 329] on span "Archive" at bounding box center [32, 322] width 47 height 18
click at [179, 18] on button "New Environment" at bounding box center [174, 14] width 97 height 17
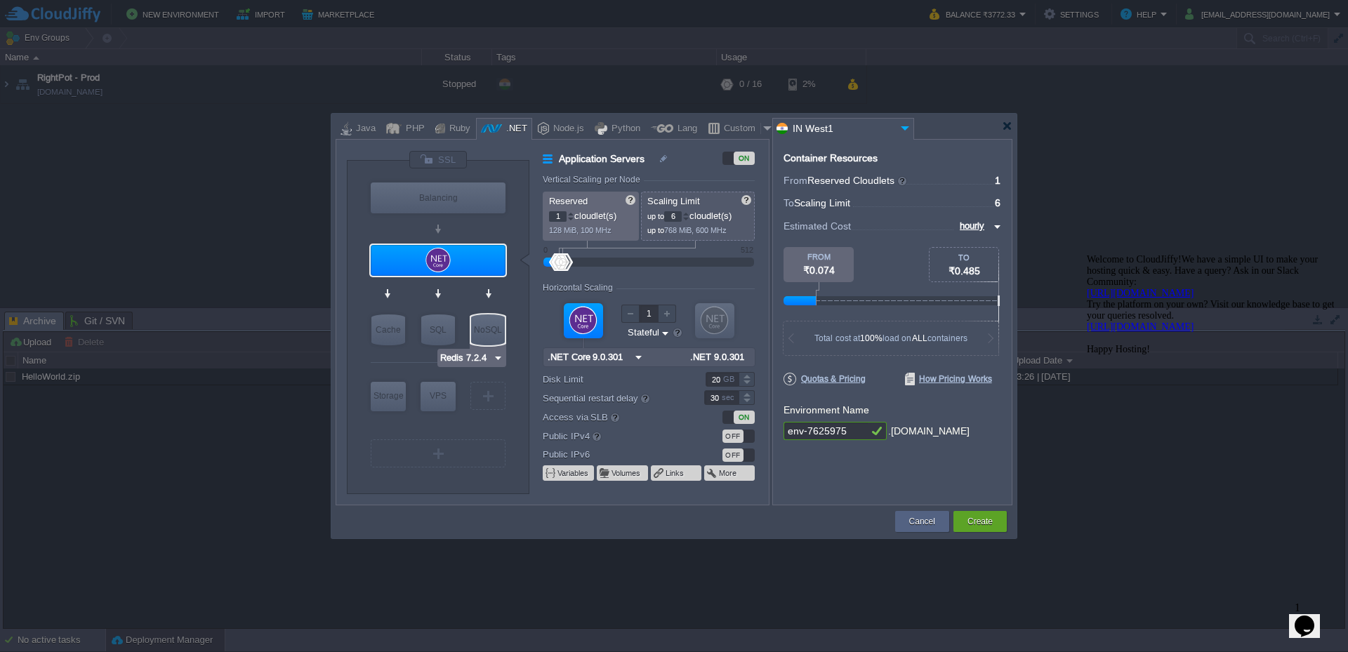
type input ".NET Core 9.0.301"
click at [480, 290] on img at bounding box center [481, 287] width 11 height 14
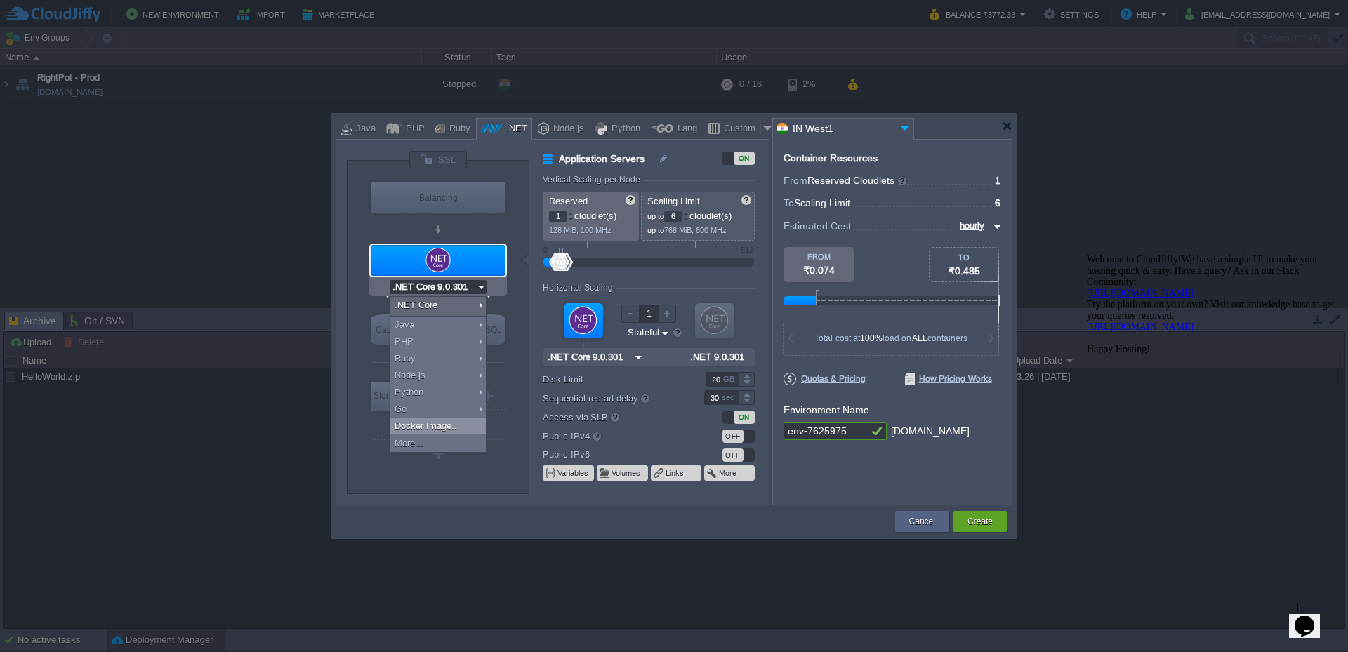
click at [446, 422] on div "Docker Image..." at bounding box center [438, 426] width 96 height 17
type input "Application Servers"
type input "16"
type input "Docker Image"
type input "Stateless"
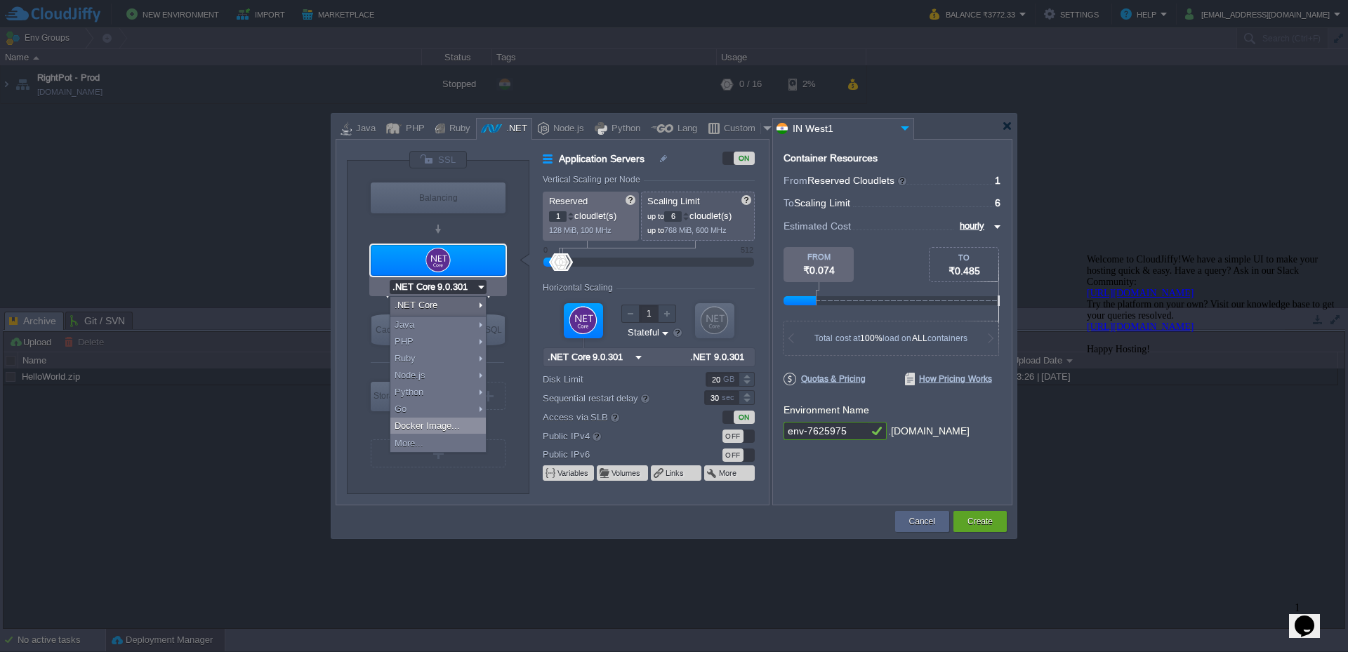
type input "Docker Image"
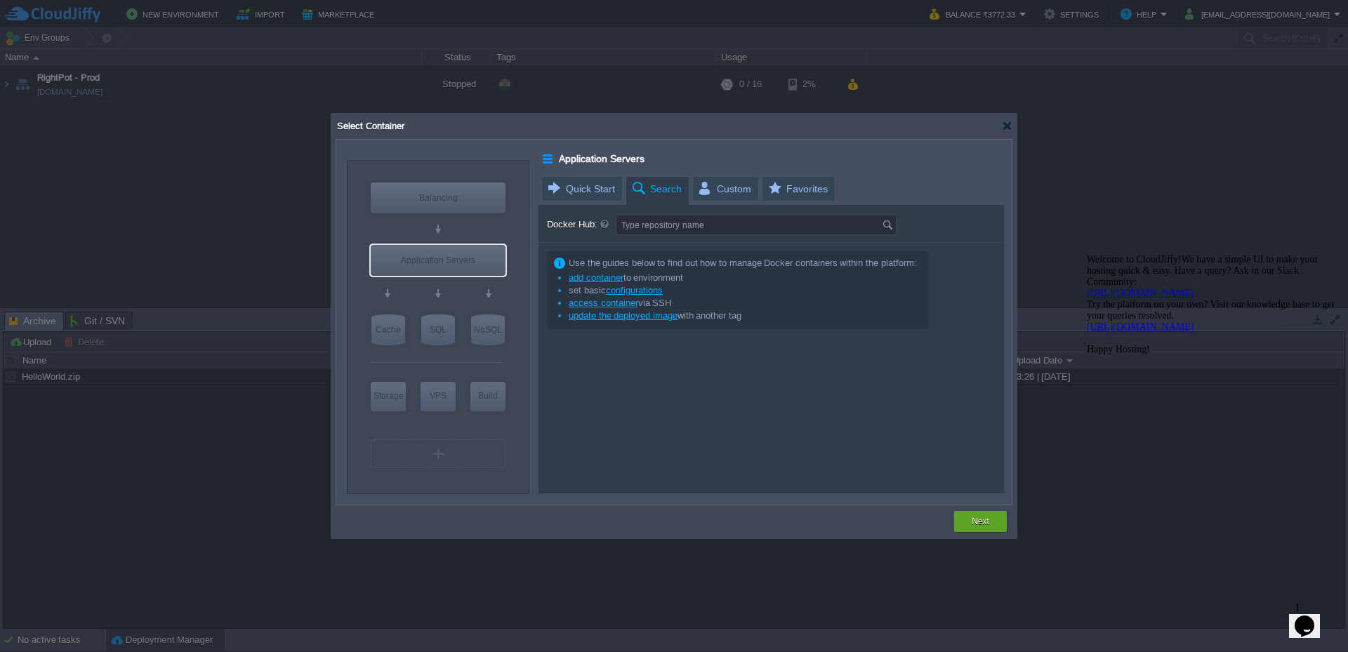
click at [660, 195] on span "Search" at bounding box center [656, 189] width 51 height 25
click at [680, 224] on input "Docker Hub:" at bounding box center [749, 225] width 265 height 19
type input "N"
type input ".NET"
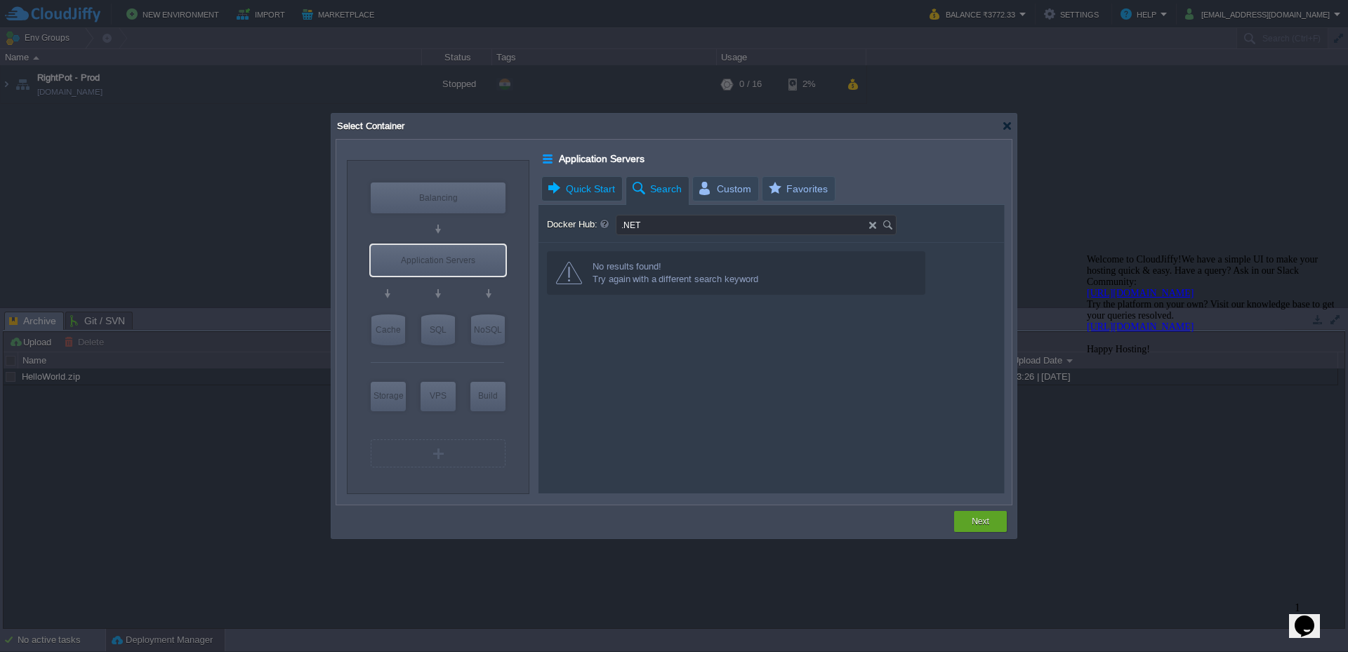
click at [595, 193] on span "Quick Start" at bounding box center [580, 189] width 69 height 24
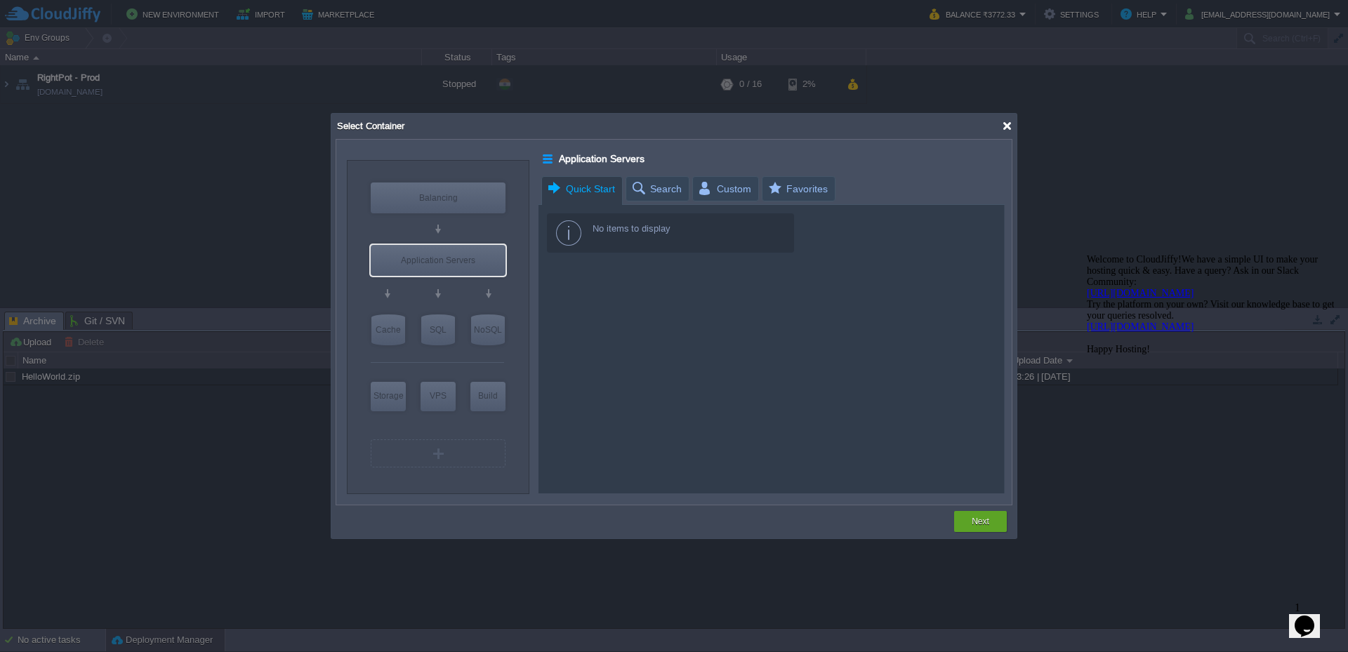
click at [1003, 126] on div at bounding box center [1007, 126] width 11 height 11
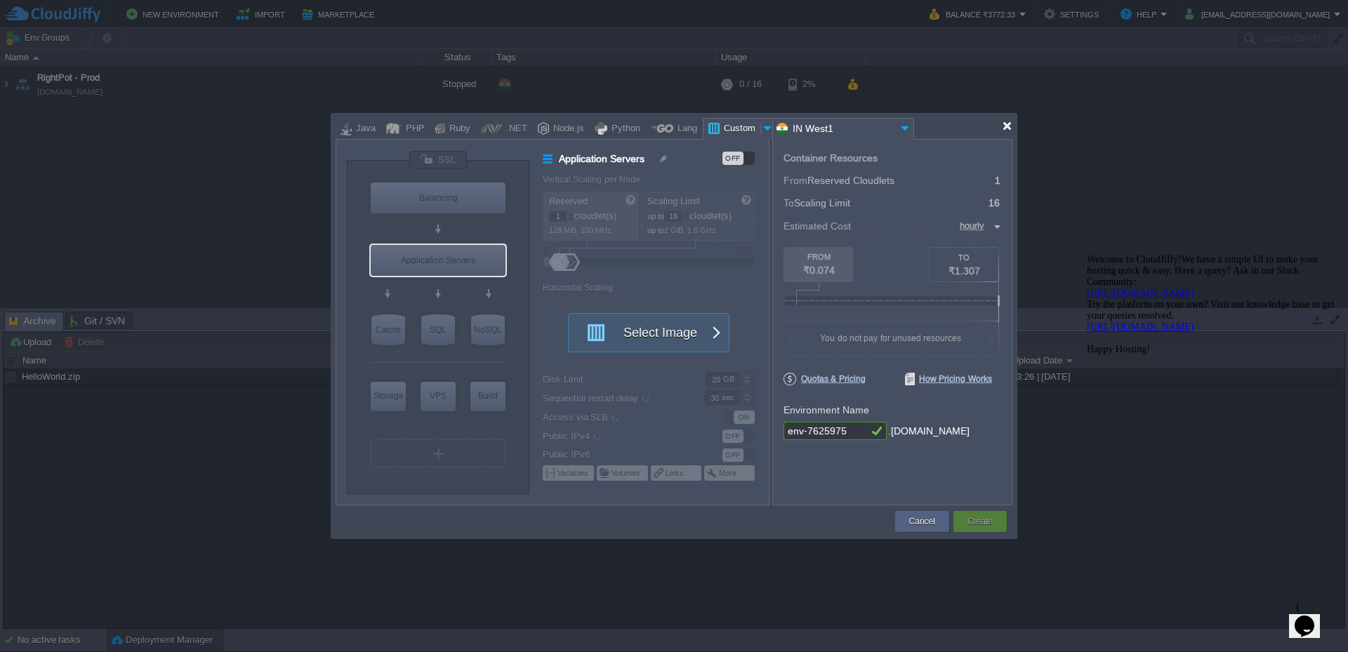
click at [1008, 126] on div at bounding box center [1007, 126] width 11 height 11
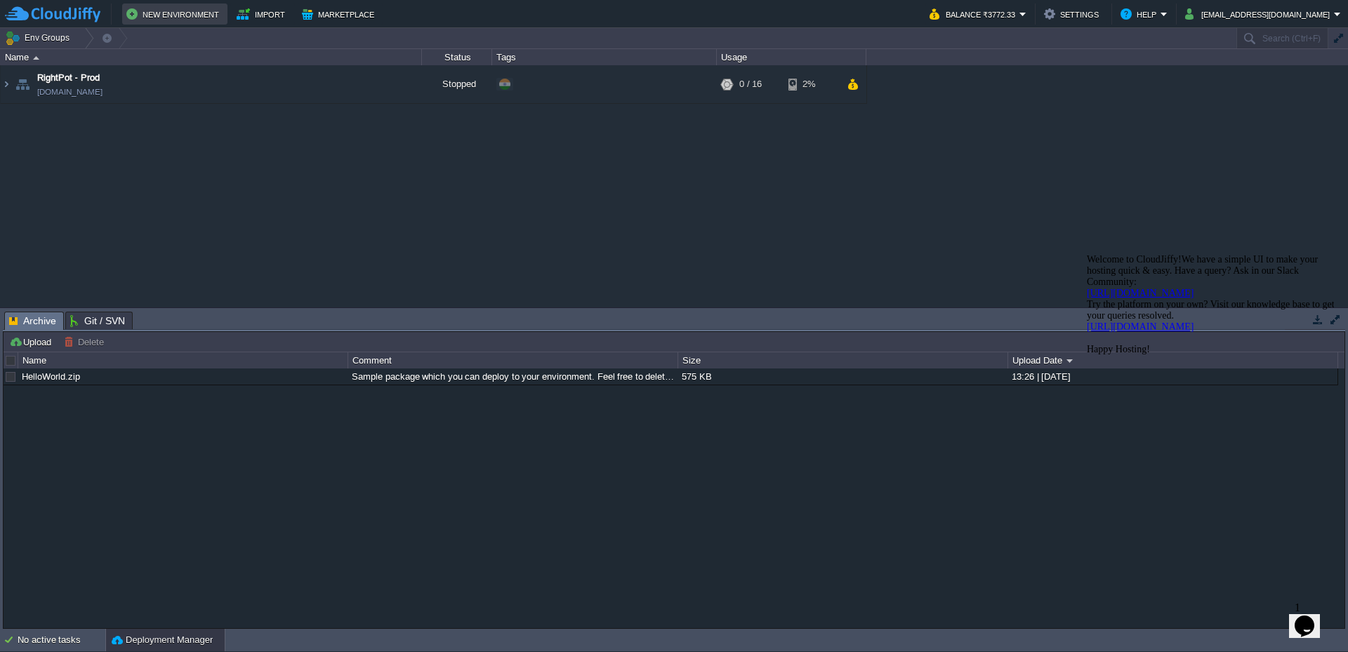
click at [164, 19] on button "New Environment" at bounding box center [174, 14] width 97 height 17
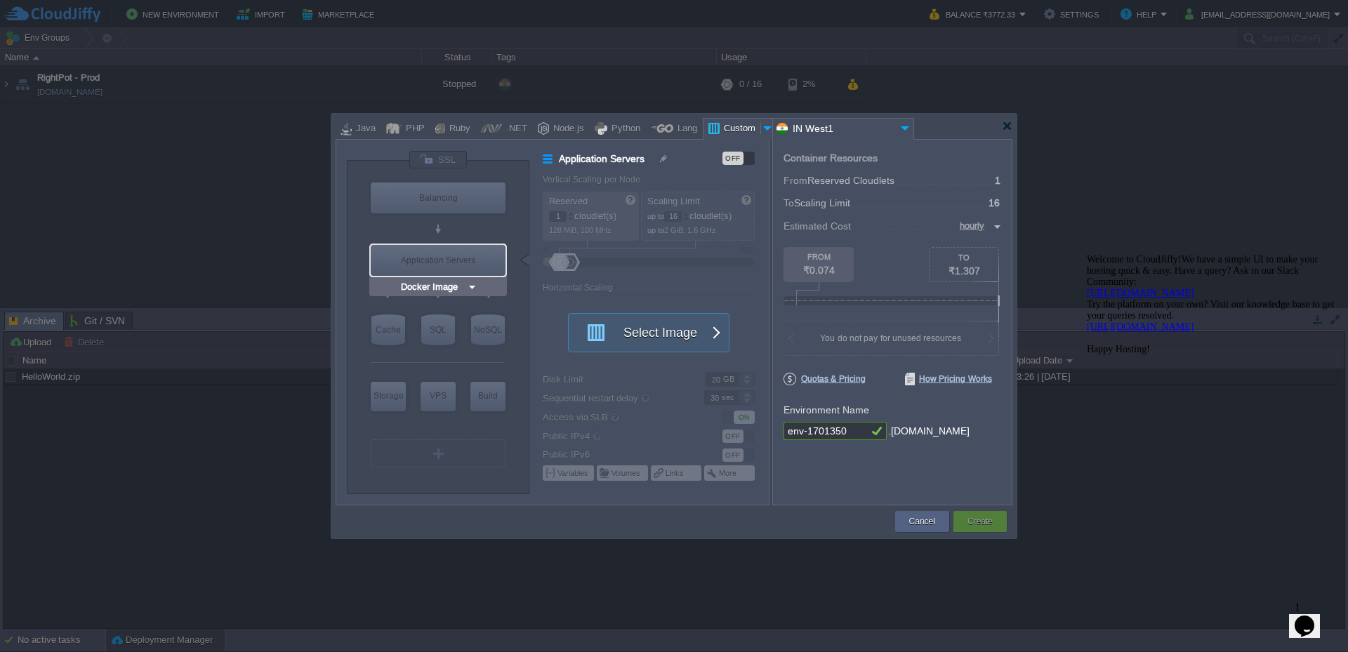
click at [475, 287] on img at bounding box center [472, 287] width 11 height 14
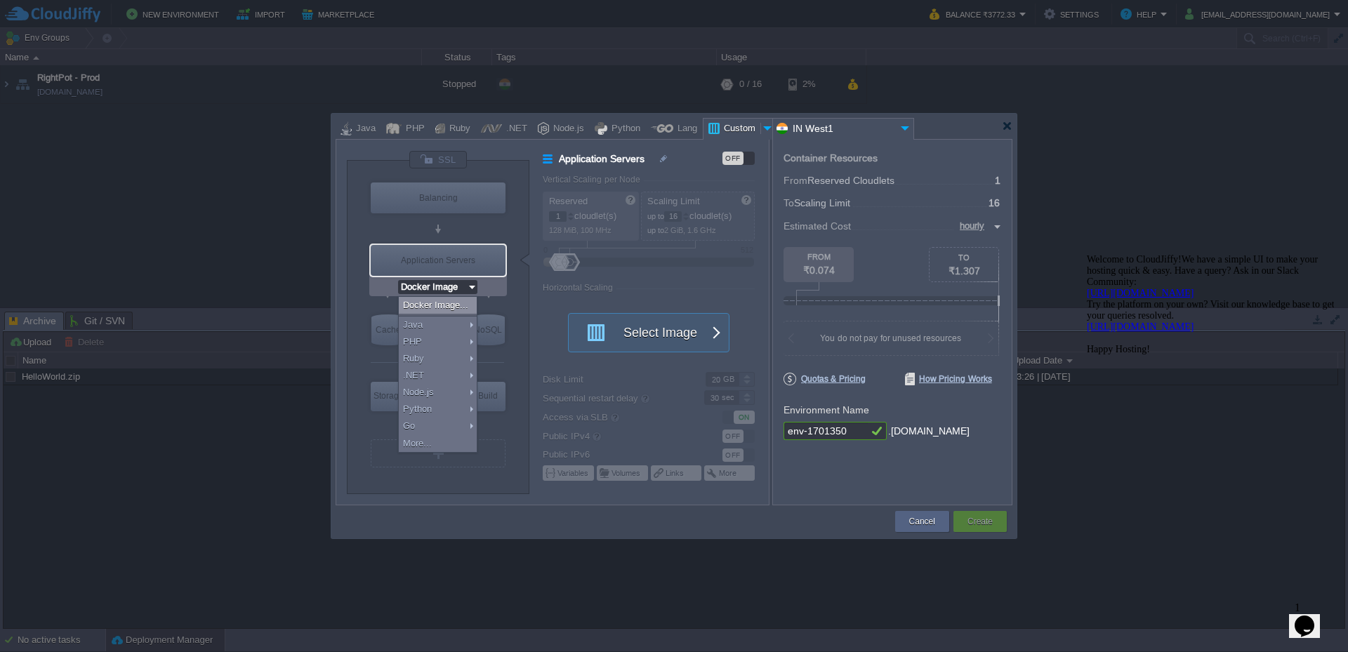
click at [527, 155] on div "VM Balancing VM Application Servers VM Cache VM SQL VM NoSQL VM Storage VM VPS …" at bounding box center [438, 322] width 183 height 344
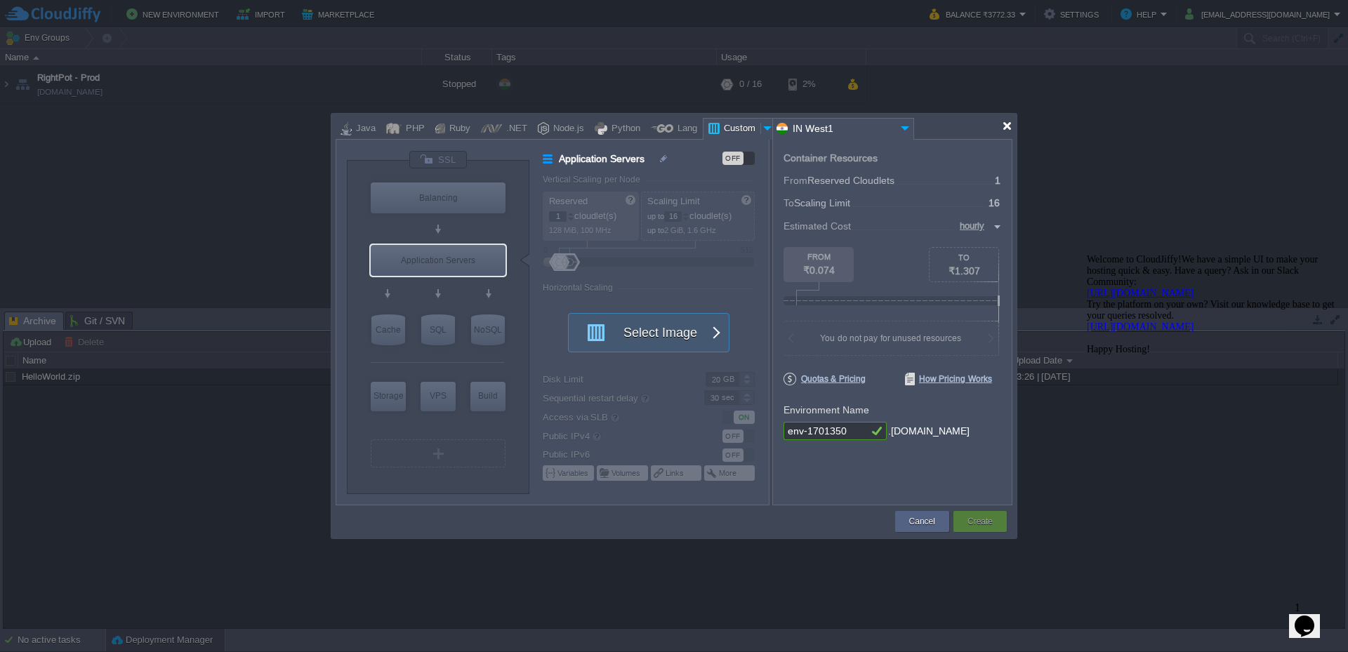
click at [1006, 124] on div at bounding box center [1007, 126] width 11 height 11
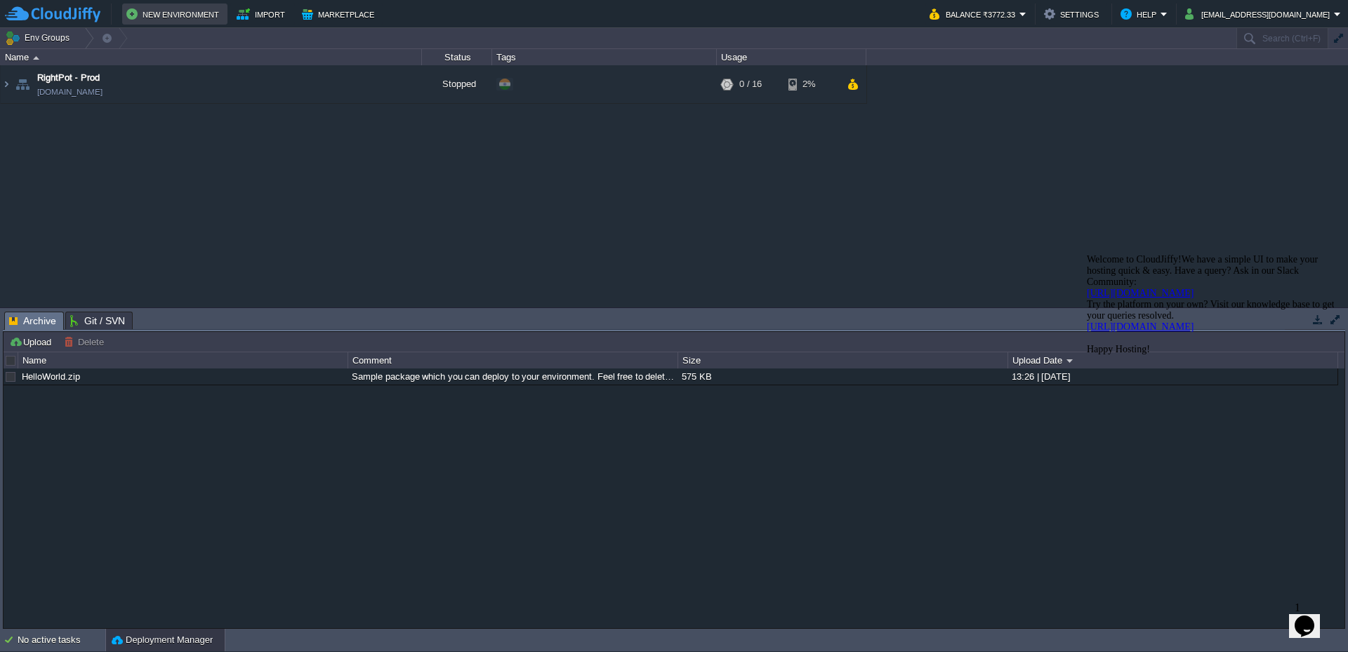
click at [192, 16] on button "New Environment" at bounding box center [174, 14] width 97 height 17
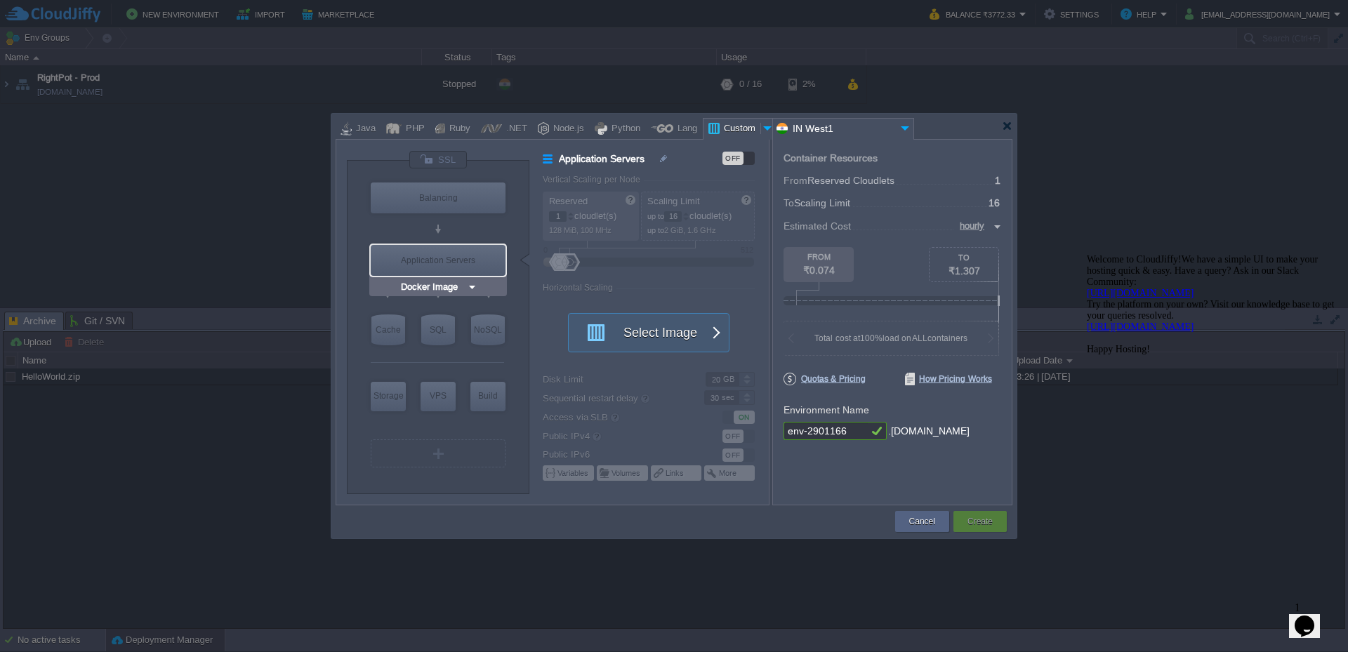
click at [472, 287] on img at bounding box center [472, 287] width 11 height 14
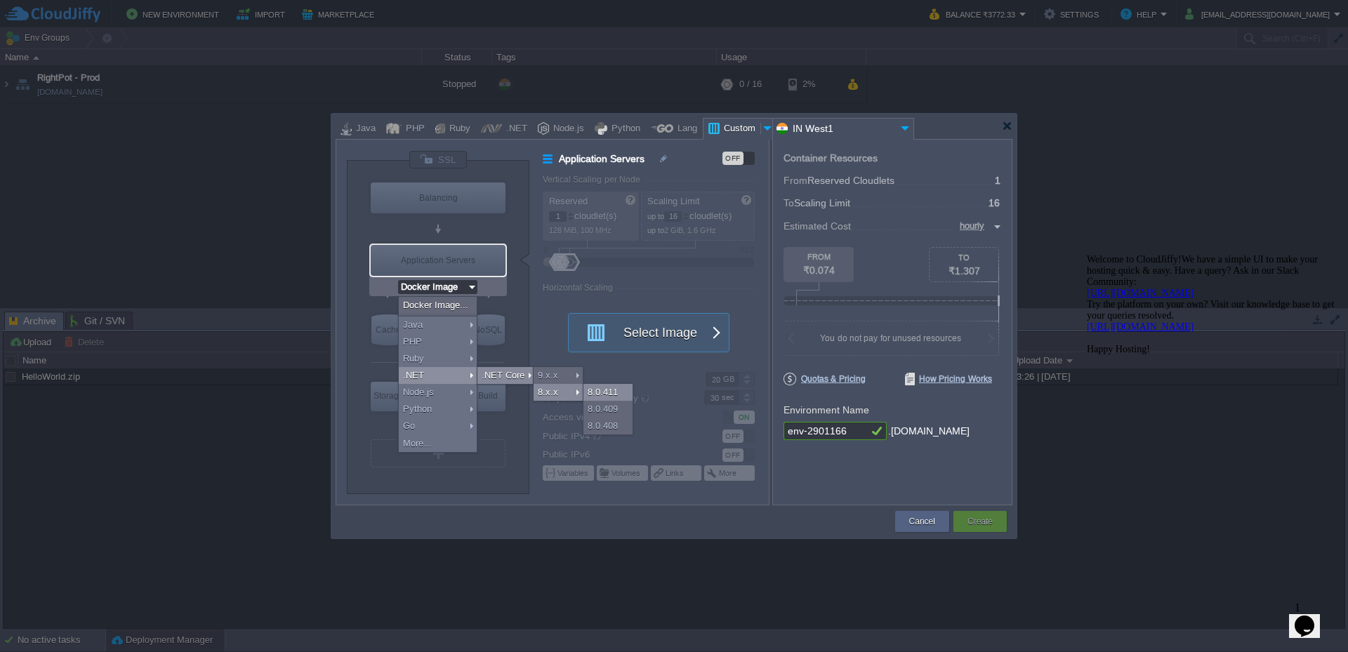
click at [612, 390] on div "8.0.411" at bounding box center [608, 392] width 49 height 17
type input "Application Servers"
type input "6"
type input ".NET Core 8.0.411"
type input ".NET 8.0.411"
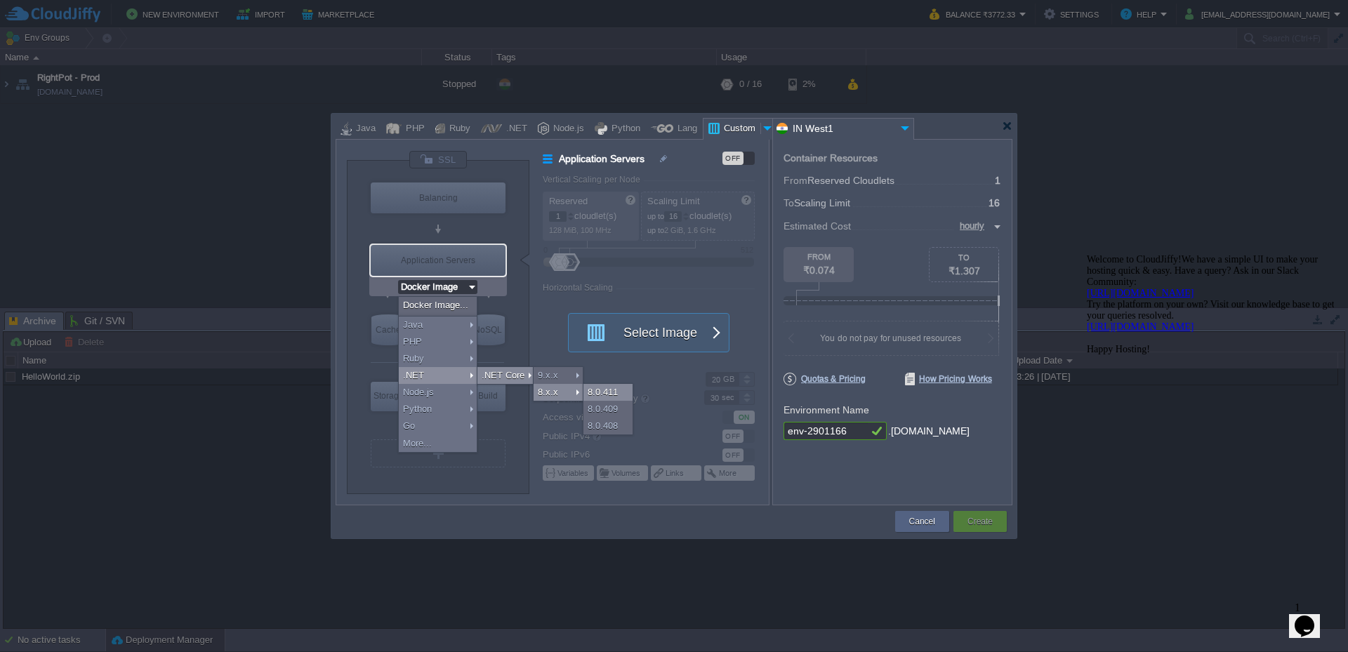
type input "Stateful"
type input ".NET Core 8.0.411"
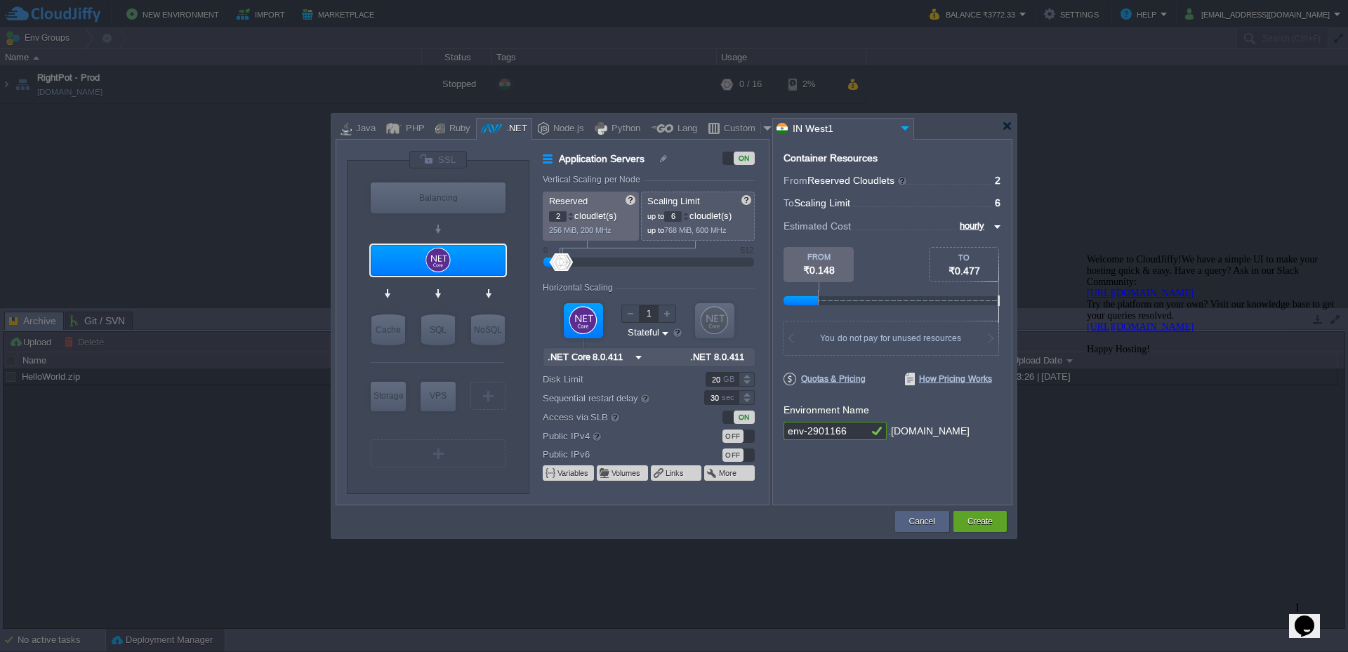
click at [569, 215] on div at bounding box center [570, 213] width 7 height 5
type input "3"
click at [572, 215] on div at bounding box center [570, 213] width 7 height 5
click at [658, 334] on input "Stateless Stateful" at bounding box center [643, 333] width 34 height 13
click at [654, 361] on div "Stateful" at bounding box center [649, 365] width 46 height 17
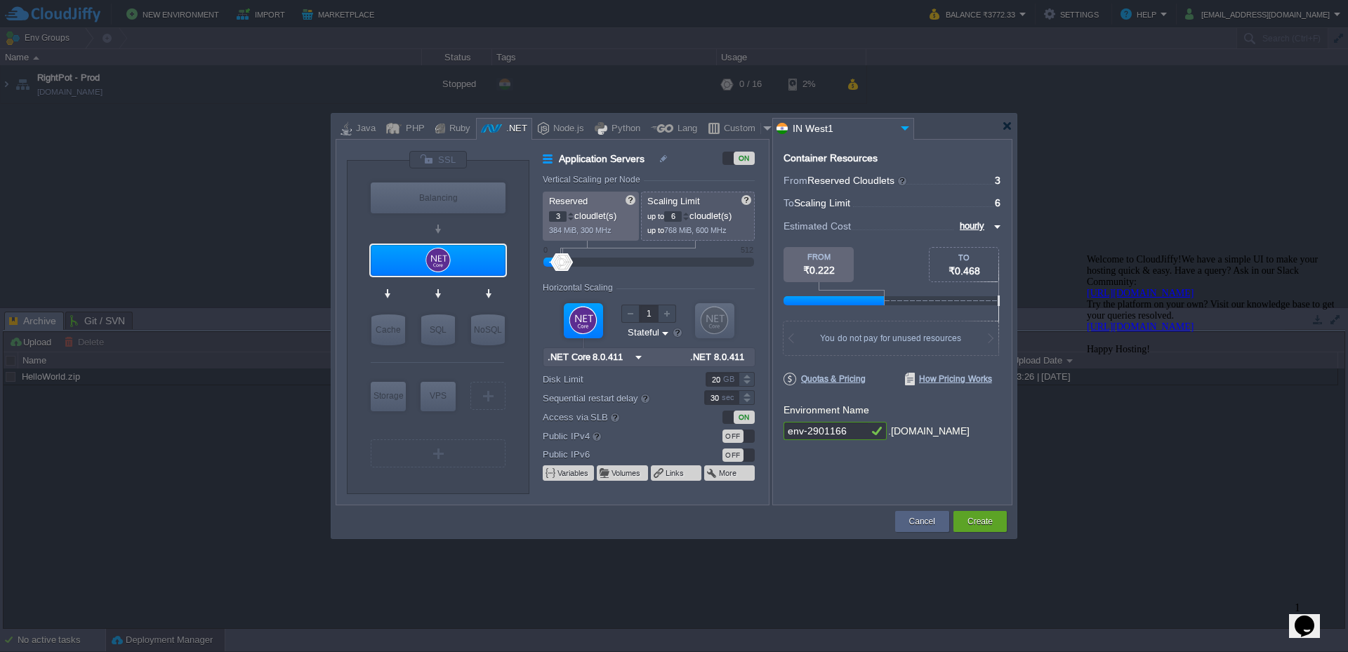
click at [750, 438] on div "OFF" at bounding box center [739, 436] width 32 height 13
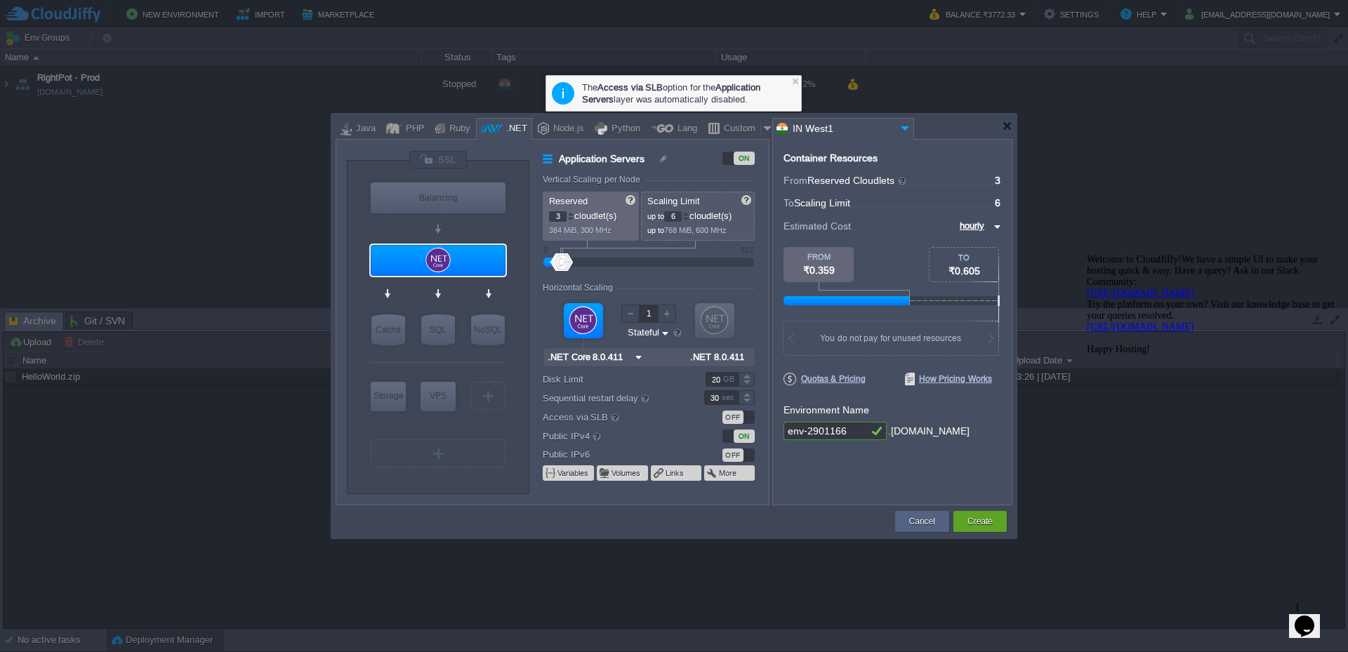
click at [731, 424] on div "OFF" at bounding box center [733, 417] width 21 height 13
click at [726, 436] on div "ON" at bounding box center [739, 436] width 32 height 13
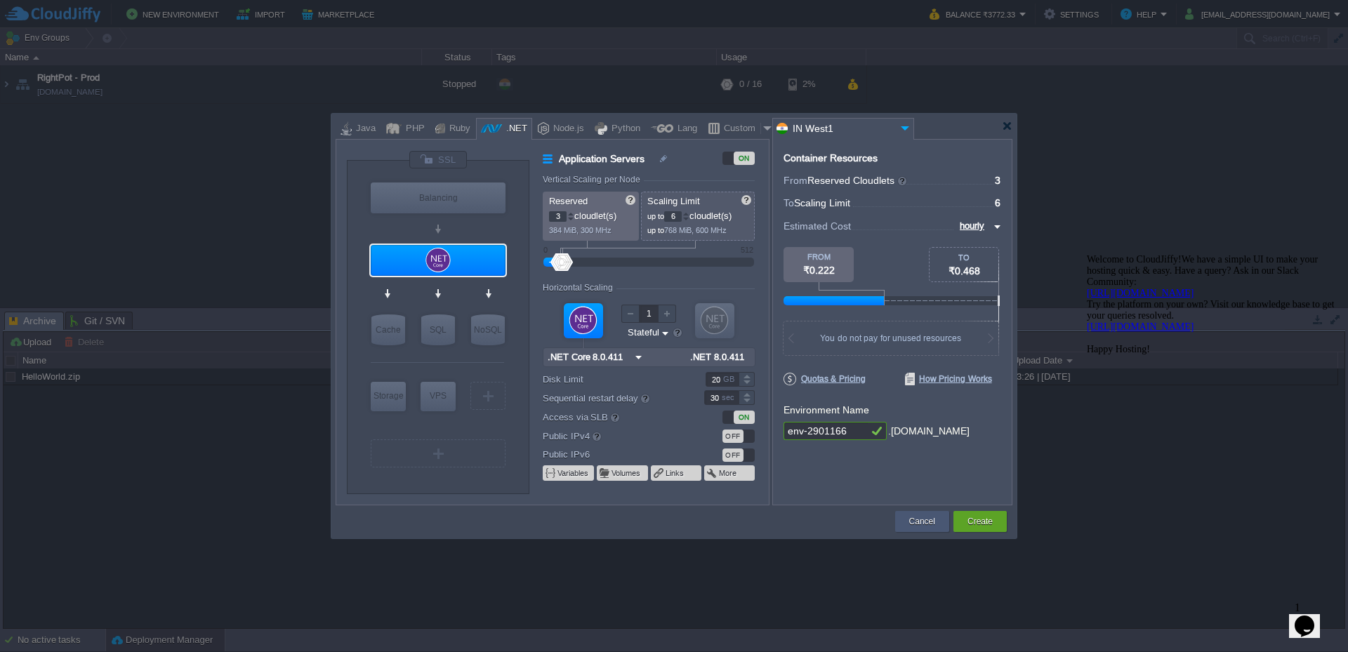
click at [907, 518] on div "Cancel" at bounding box center [922, 521] width 33 height 21
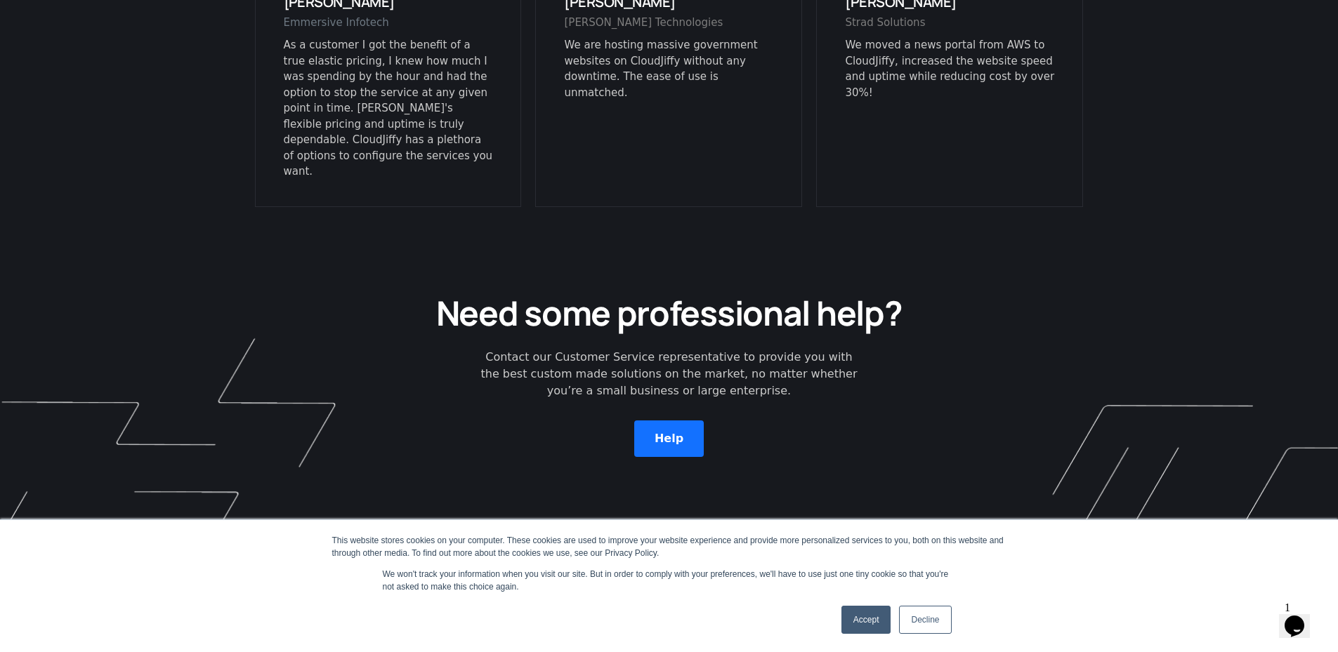
scroll to position [4008, 0]
